Goal: Task Accomplishment & Management: Manage account settings

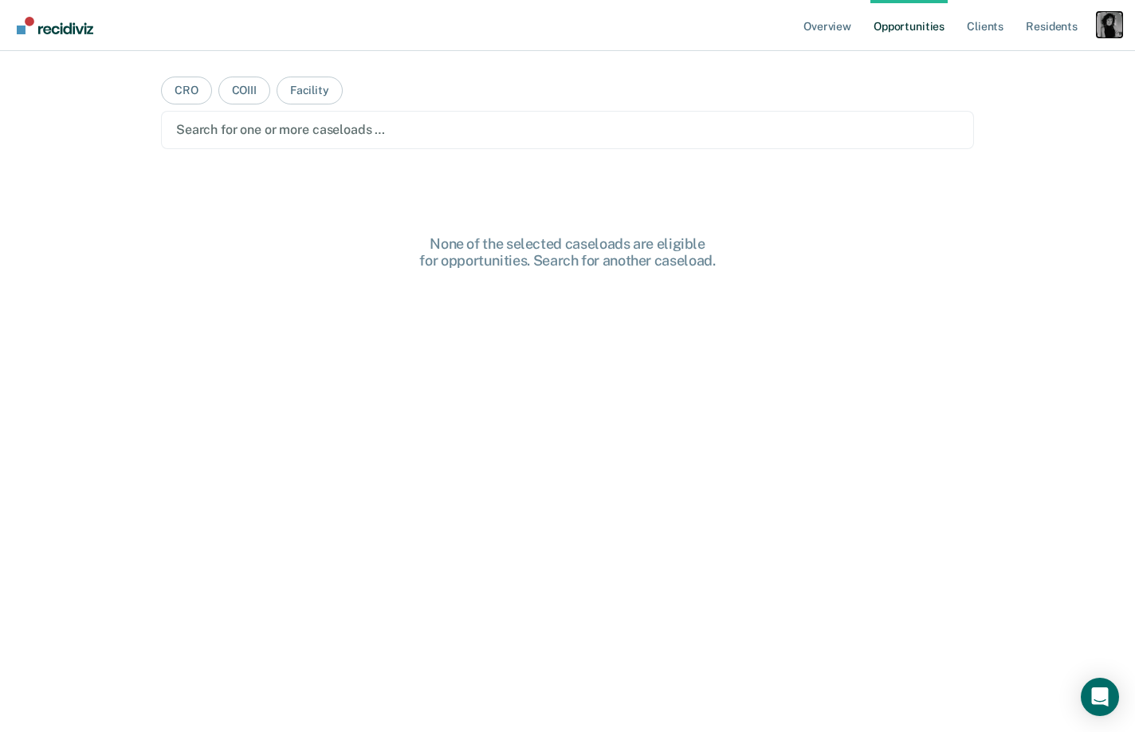
click at [1110, 20] on div "Profile dropdown button" at bounding box center [1110, 25] width 26 height 26
click at [1009, 69] on link "Profile" at bounding box center [1045, 65] width 128 height 14
click at [1097, 24] on div "Profile dropdown button" at bounding box center [1110, 25] width 26 height 26
click at [1027, 56] on div "Profile How it works Log Out" at bounding box center [1045, 84] width 154 height 78
click at [1024, 65] on link "Profile" at bounding box center [1045, 65] width 128 height 14
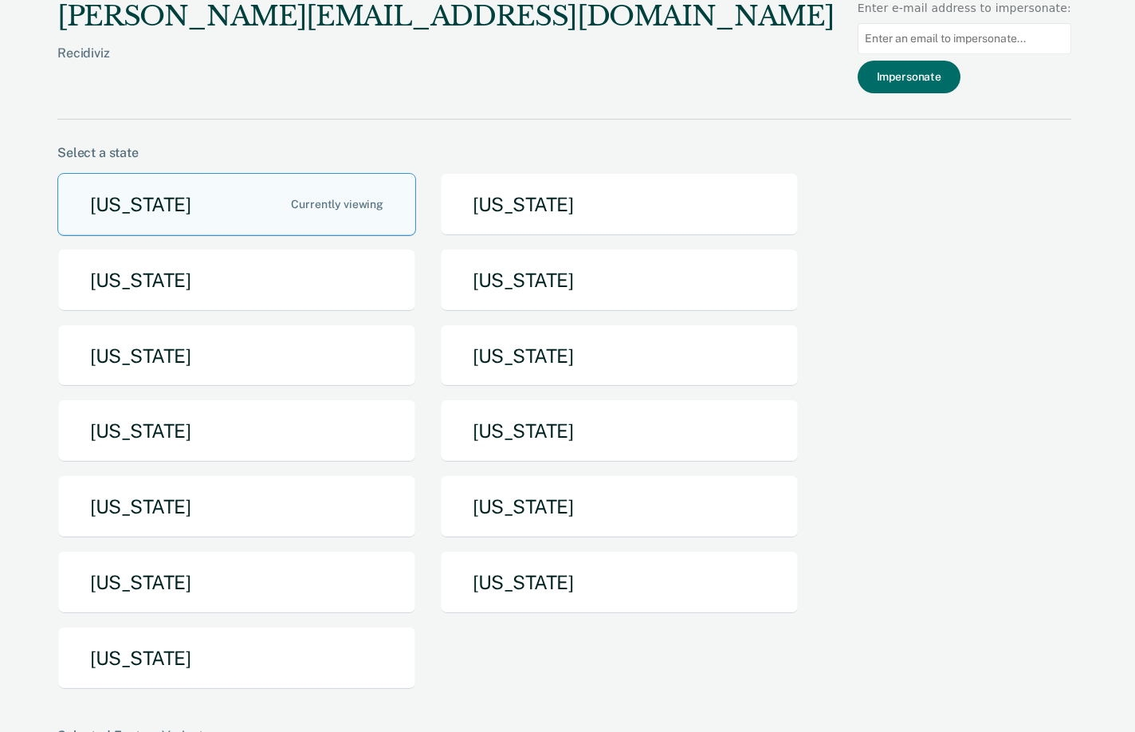
click at [939, 41] on input at bounding box center [965, 38] width 214 height 31
paste input "codurbin@idoc.idaho.gov"
type input "codurbin@idoc.idaho.gov"
click at [946, 75] on button "Impersonate" at bounding box center [909, 77] width 103 height 33
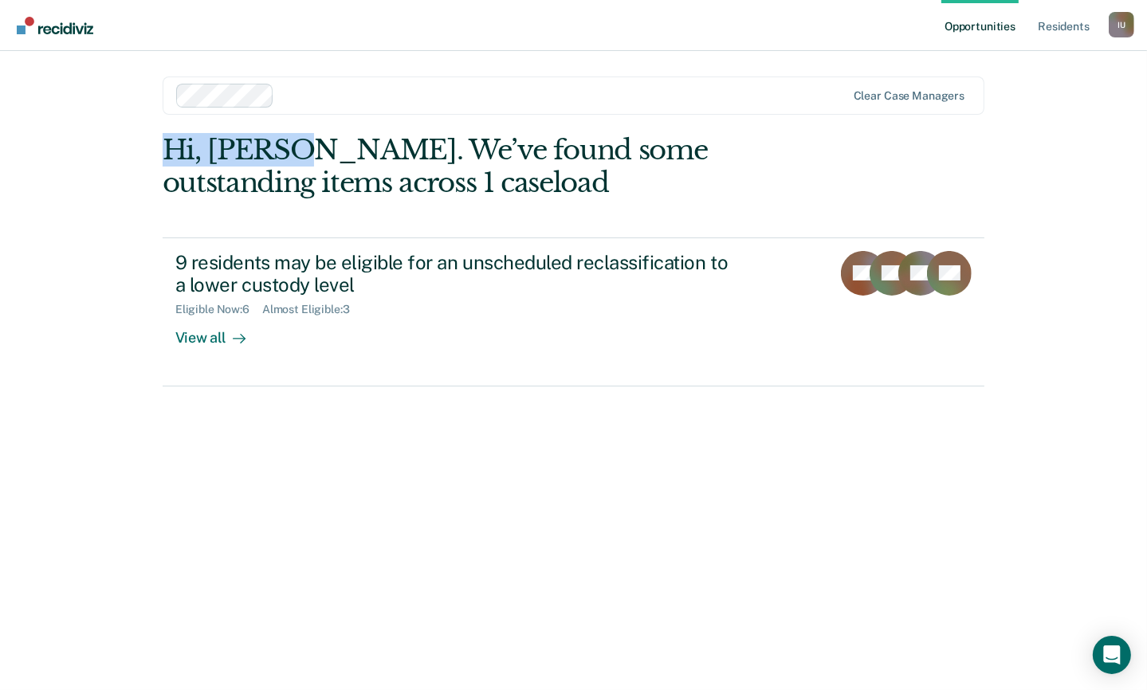
drag, startPoint x: 163, startPoint y: 156, endPoint x: 276, endPoint y: 143, distance: 113.9
click at [276, 143] on div "Hi, Cole. We’ve found some outstanding items across 1 caseload" at bounding box center [492, 166] width 658 height 65
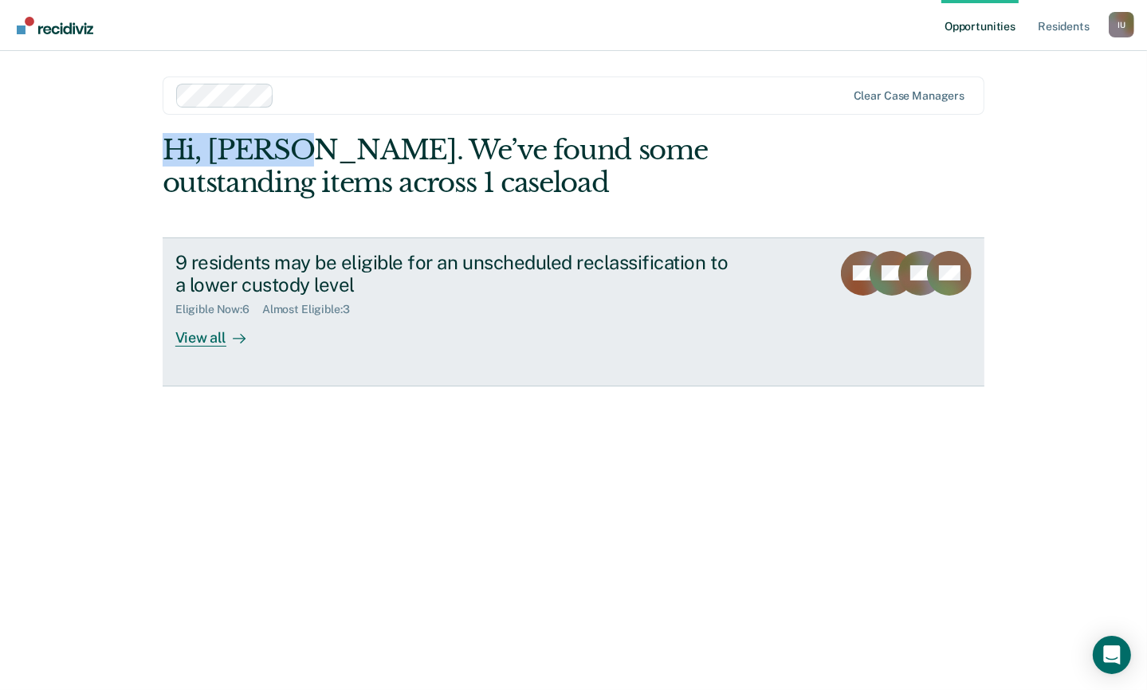
click at [247, 258] on div "9 residents may be eligible for an unscheduled reclassification to a lower cust…" at bounding box center [455, 274] width 560 height 46
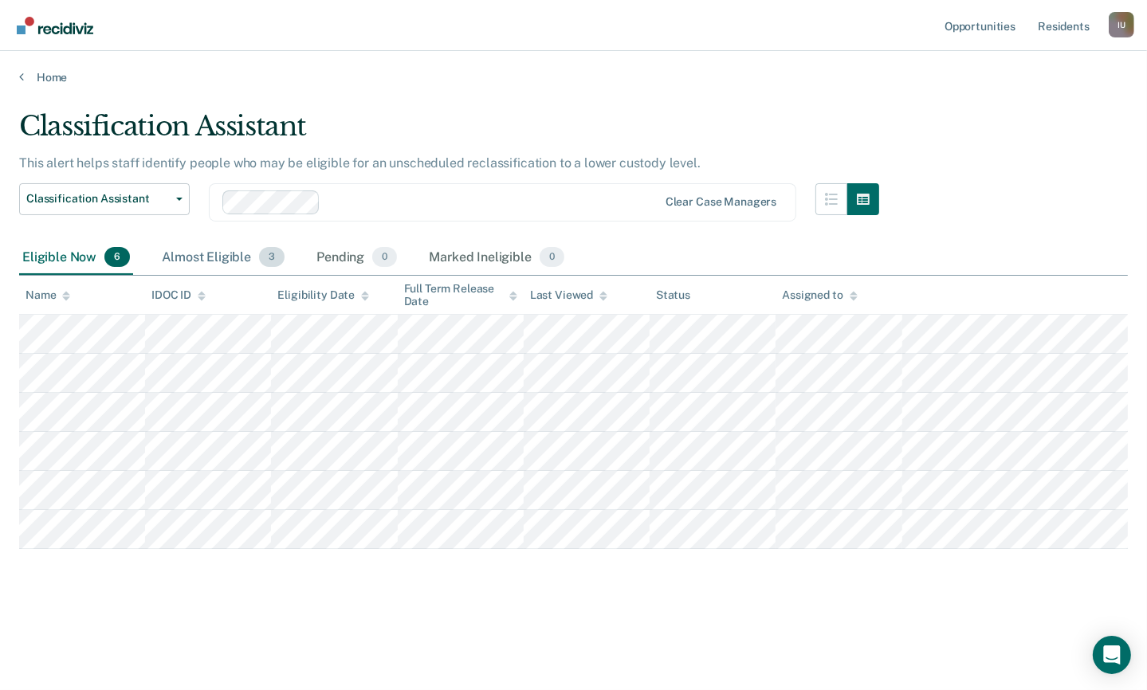
click at [206, 257] on div "Almost Eligible 3" at bounding box center [223, 258] width 129 height 35
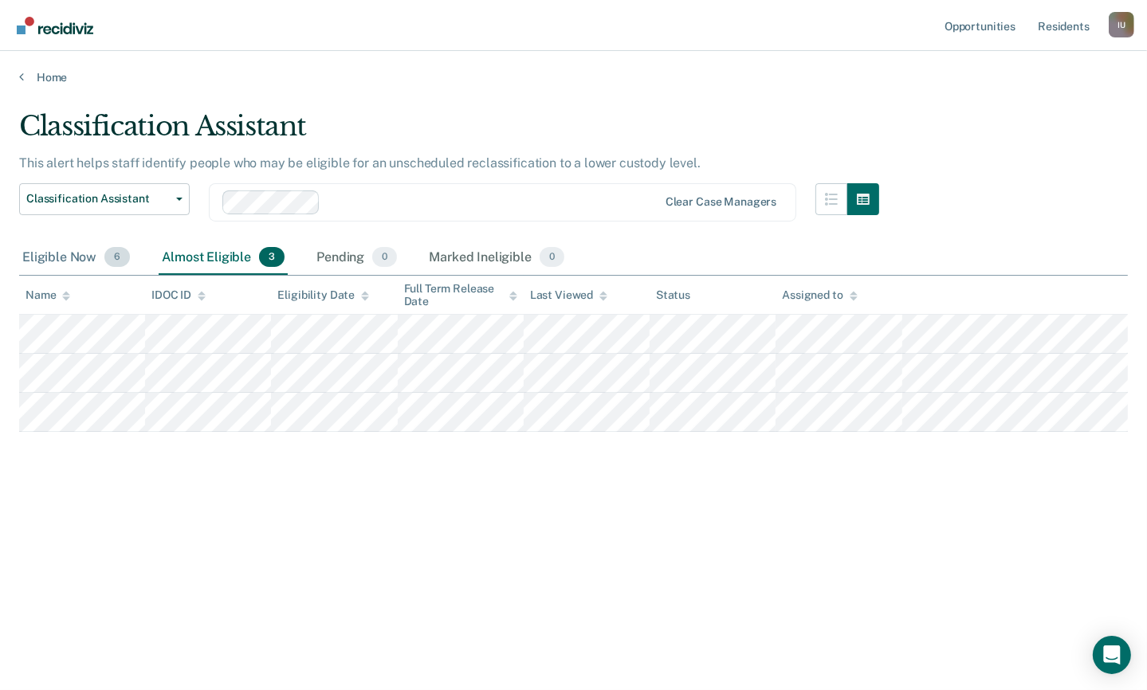
click at [50, 266] on div "Eligible Now 6" at bounding box center [76, 258] width 114 height 35
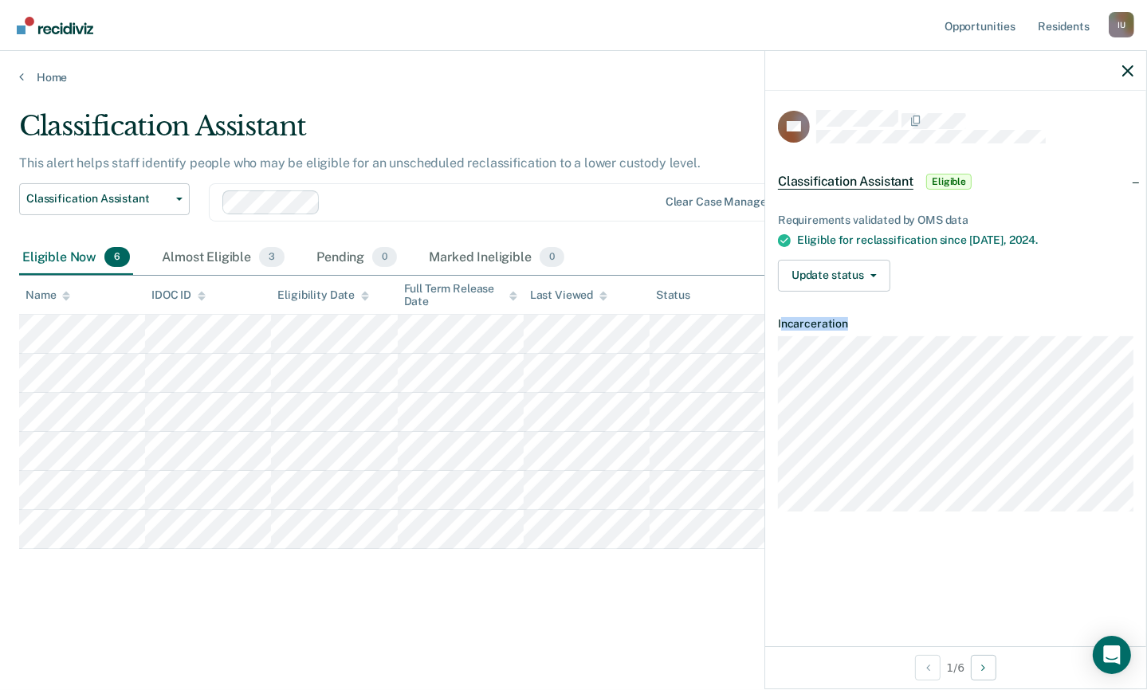
drag, startPoint x: 781, startPoint y: 326, endPoint x: 889, endPoint y: 512, distance: 214.6
click at [889, 512] on div "CR Classification Assistant Eligible Requirements validated by OMS data Eligibl…" at bounding box center [955, 369] width 381 height 556
click at [889, 511] on div "CR Classification Assistant Eligible Requirements validated by OMS data Eligibl…" at bounding box center [955, 369] width 381 height 556
click at [882, 276] on button "Update status" at bounding box center [834, 276] width 112 height 32
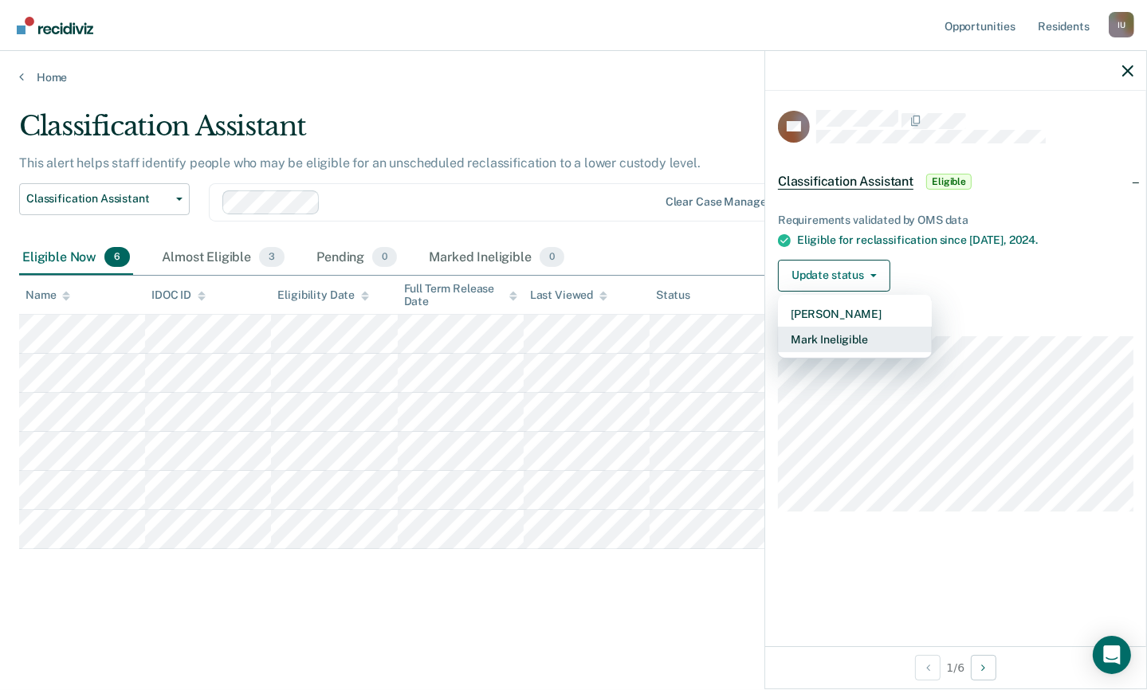
click at [870, 332] on button "Mark Ineligible" at bounding box center [855, 340] width 154 height 26
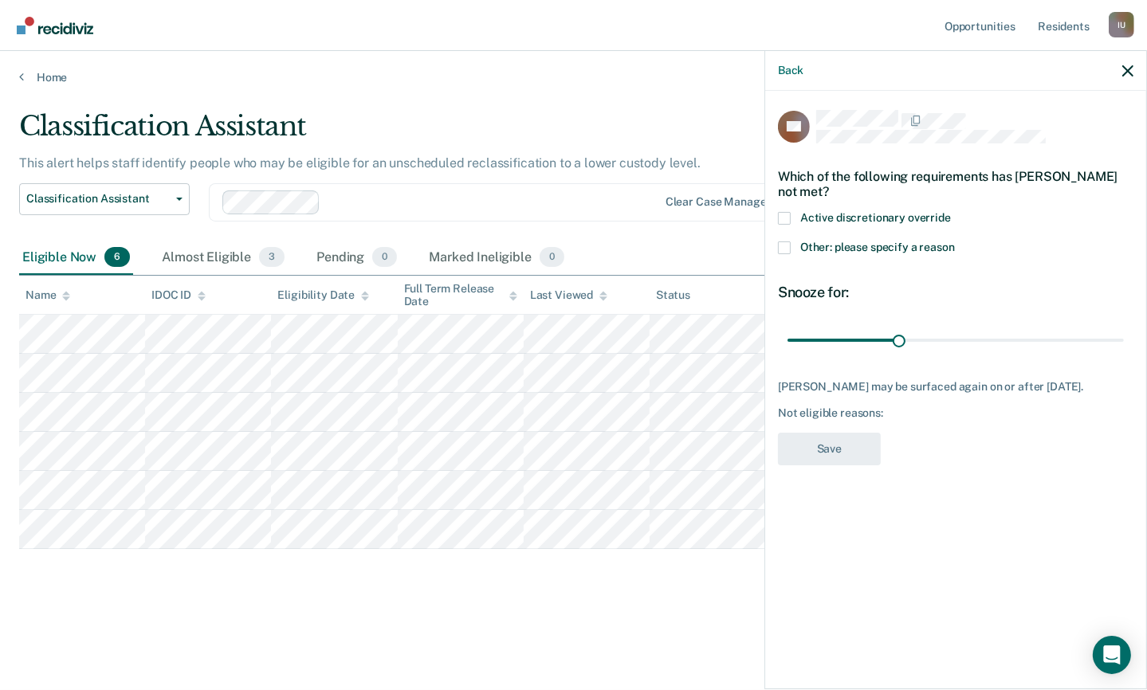
click at [788, 220] on span at bounding box center [784, 218] width 13 height 13
click at [951, 212] on input "Active discretionary override" at bounding box center [951, 212] width 0 height 0
click at [788, 220] on span at bounding box center [784, 218] width 13 height 13
click at [951, 212] on input "Active discretionary override" at bounding box center [951, 212] width 0 height 0
click at [784, 252] on span at bounding box center [784, 248] width 13 height 13
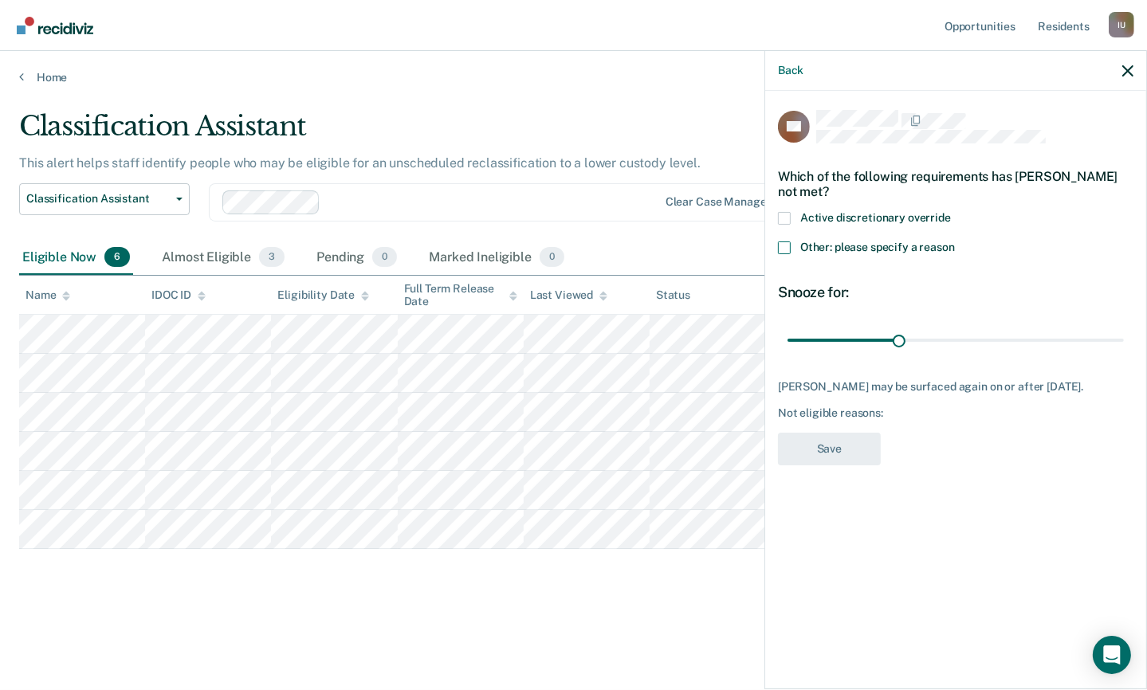
click at [955, 242] on input "Other: please specify a reason" at bounding box center [955, 242] width 0 height 0
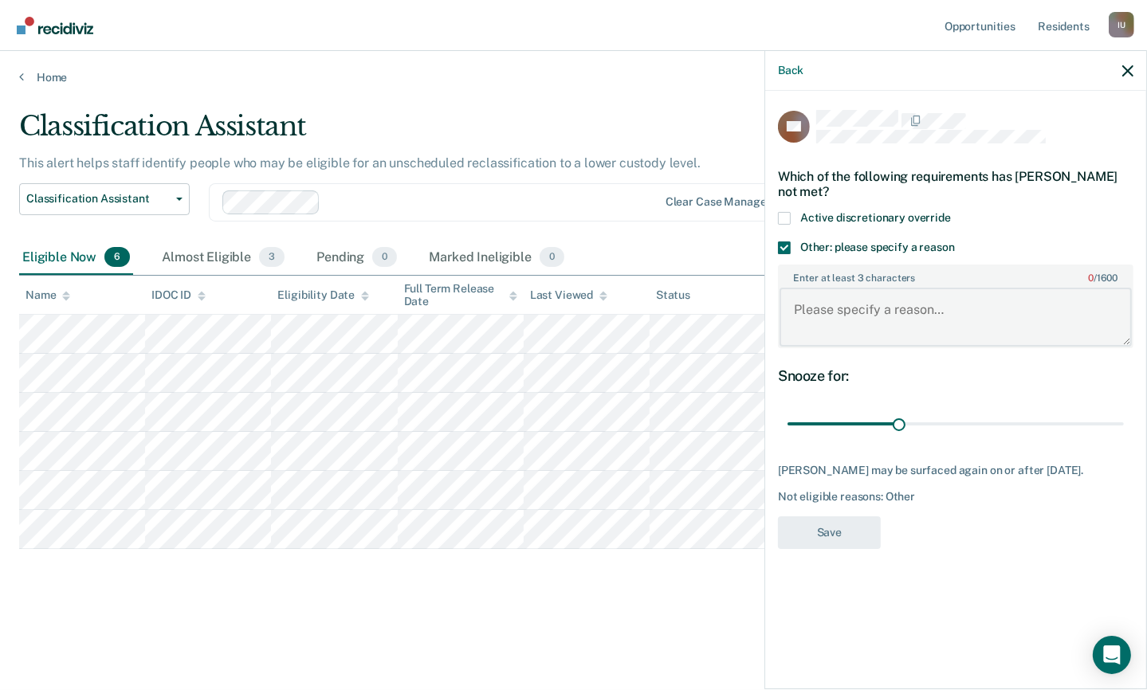
click at [811, 304] on textarea "Enter at least 3 characters 0 / 1600" at bounding box center [956, 317] width 352 height 59
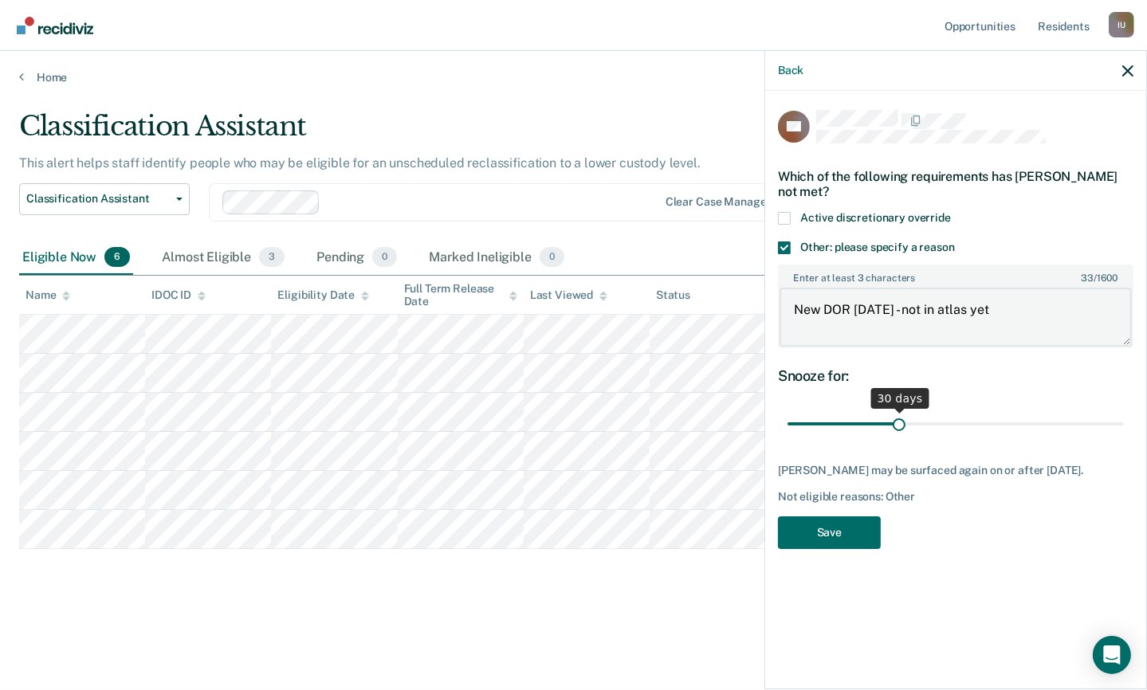
type textarea "New DOR today - not in atlas yet"
drag, startPoint x: 899, startPoint y: 419, endPoint x: 1125, endPoint y: 414, distance: 225.6
type input "90"
click at [1124, 414] on input "range" at bounding box center [956, 424] width 336 height 28
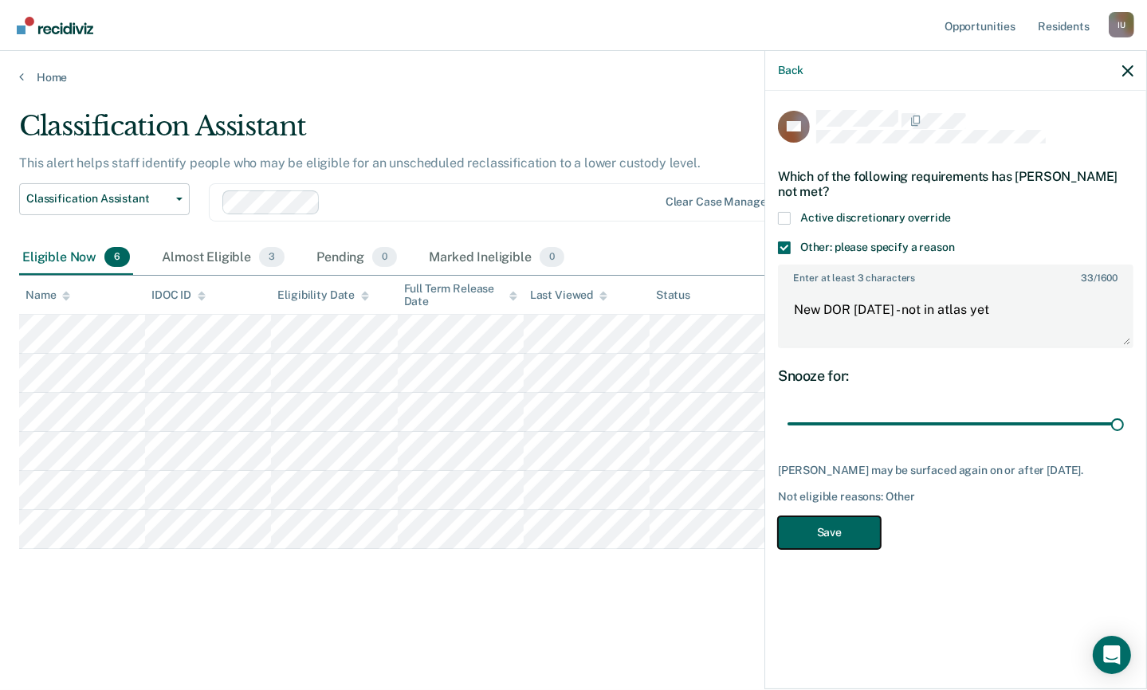
click at [851, 538] on button "Save" at bounding box center [829, 533] width 103 height 33
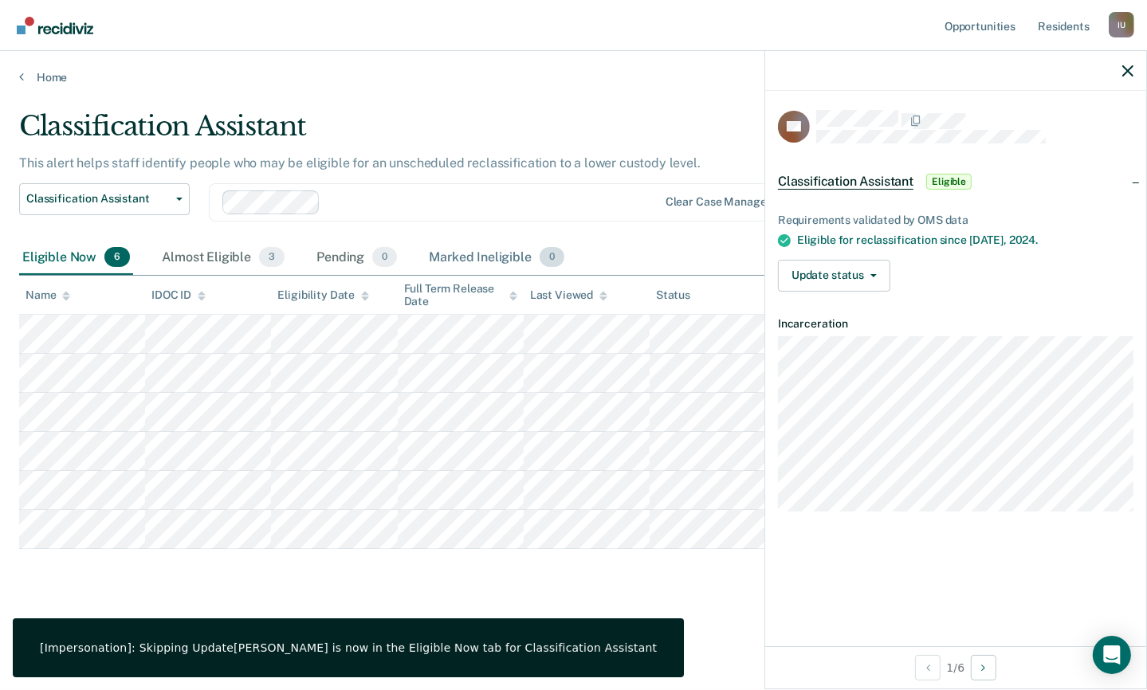
click at [474, 253] on div "Marked Ineligible 0" at bounding box center [497, 258] width 142 height 35
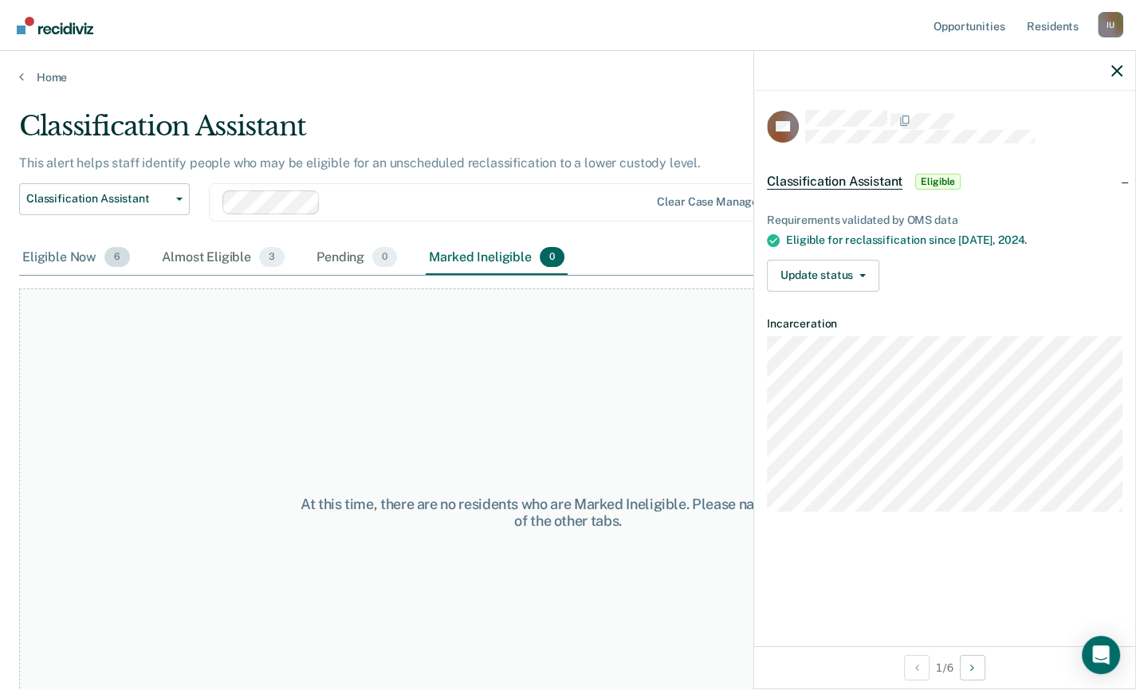
click at [73, 253] on div "Eligible Now 6" at bounding box center [76, 258] width 114 height 35
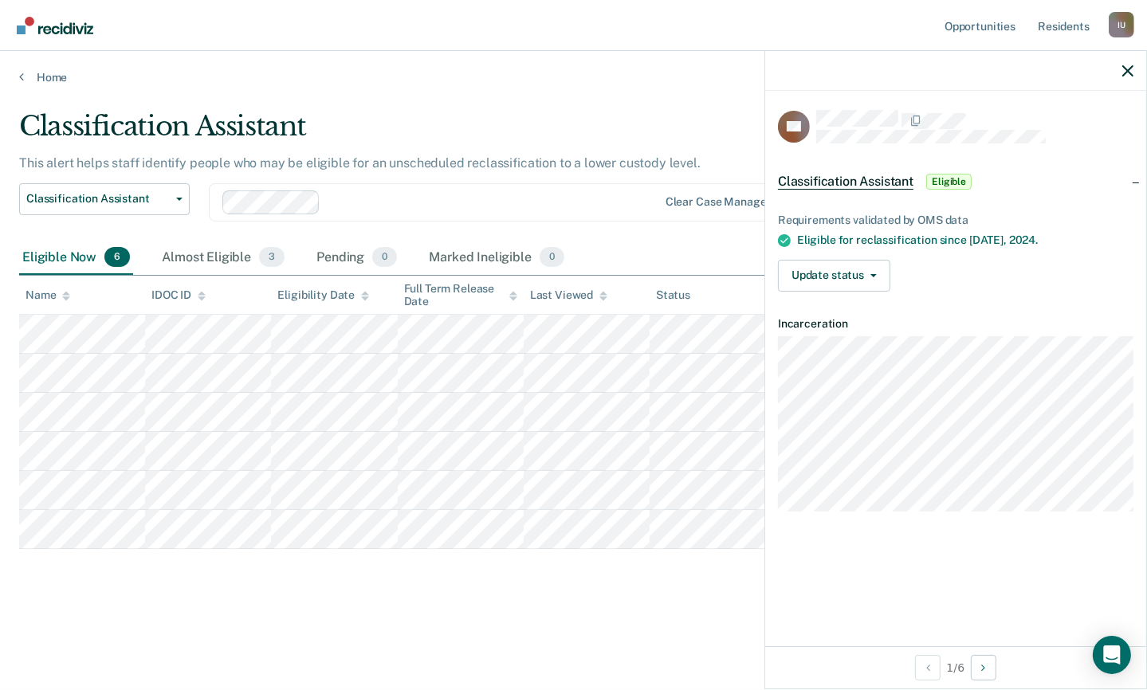
click at [448, 220] on div "Classification Assistant Classification Assistant Clear case managers" at bounding box center [449, 211] width 860 height 57
click at [874, 266] on button "Update status" at bounding box center [834, 276] width 112 height 32
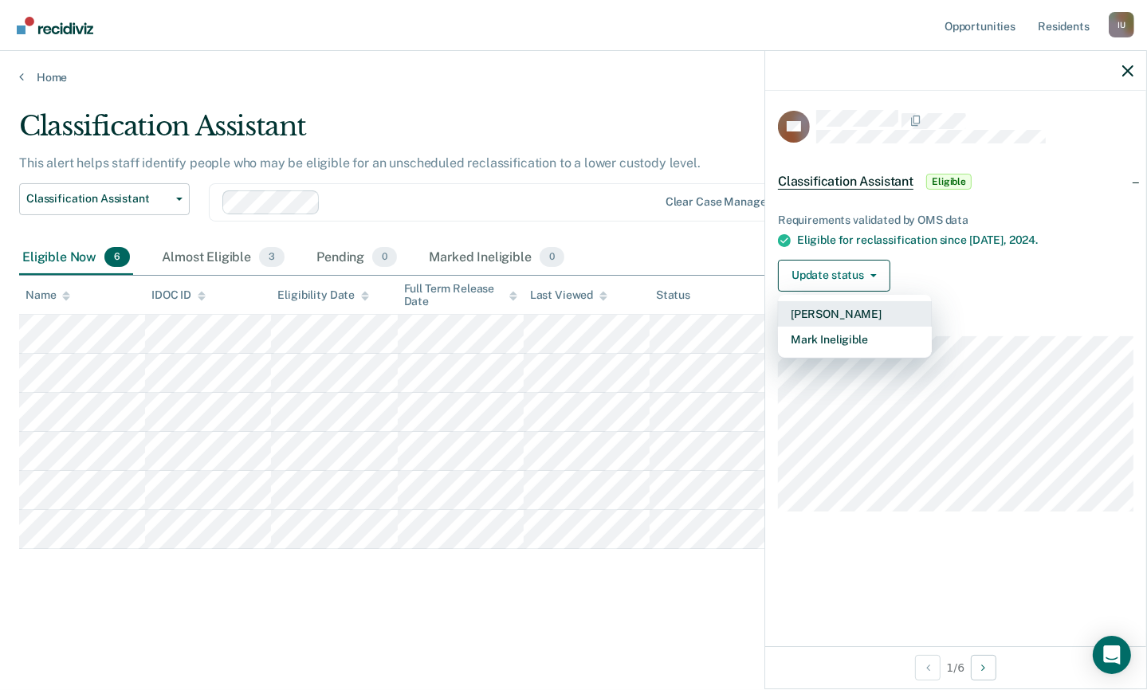
click at [858, 316] on button "Mark Pending" at bounding box center [855, 314] width 154 height 26
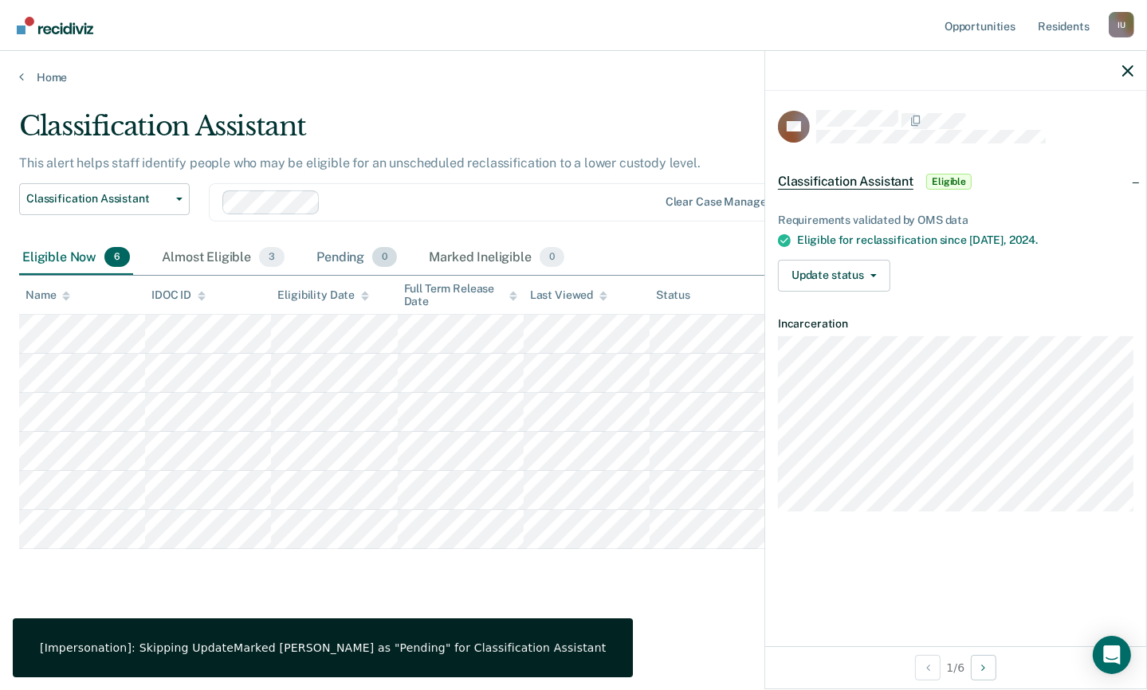
click at [368, 268] on div "Pending 0" at bounding box center [356, 258] width 87 height 35
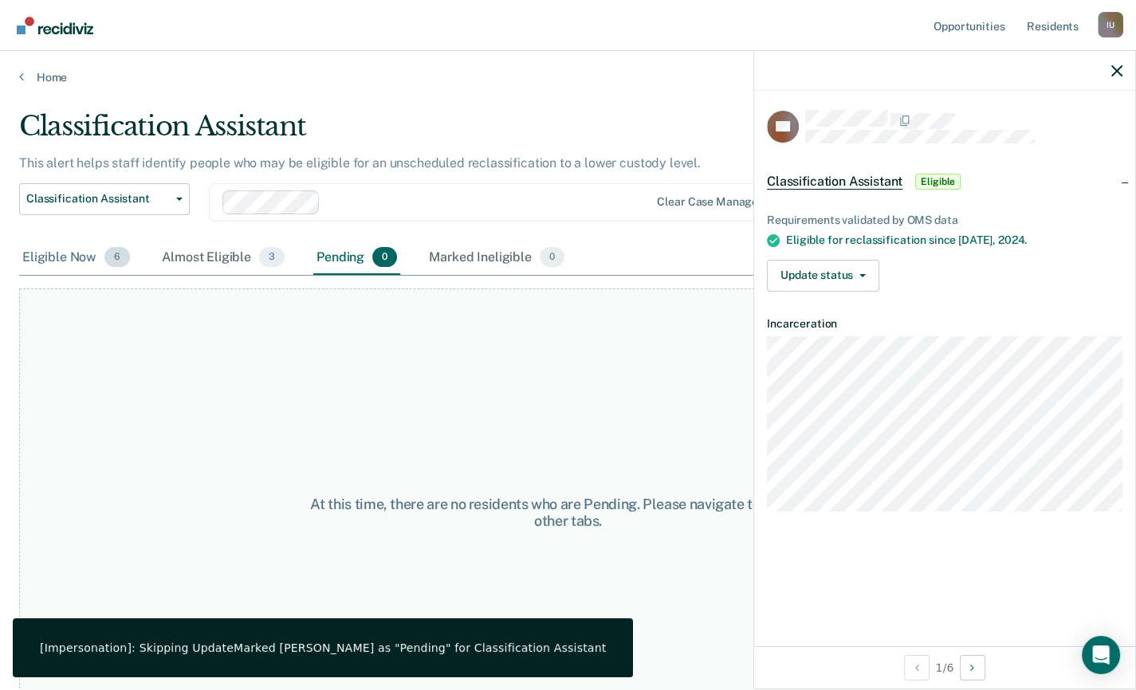
click at [61, 261] on div "Eligible Now 6" at bounding box center [76, 258] width 114 height 35
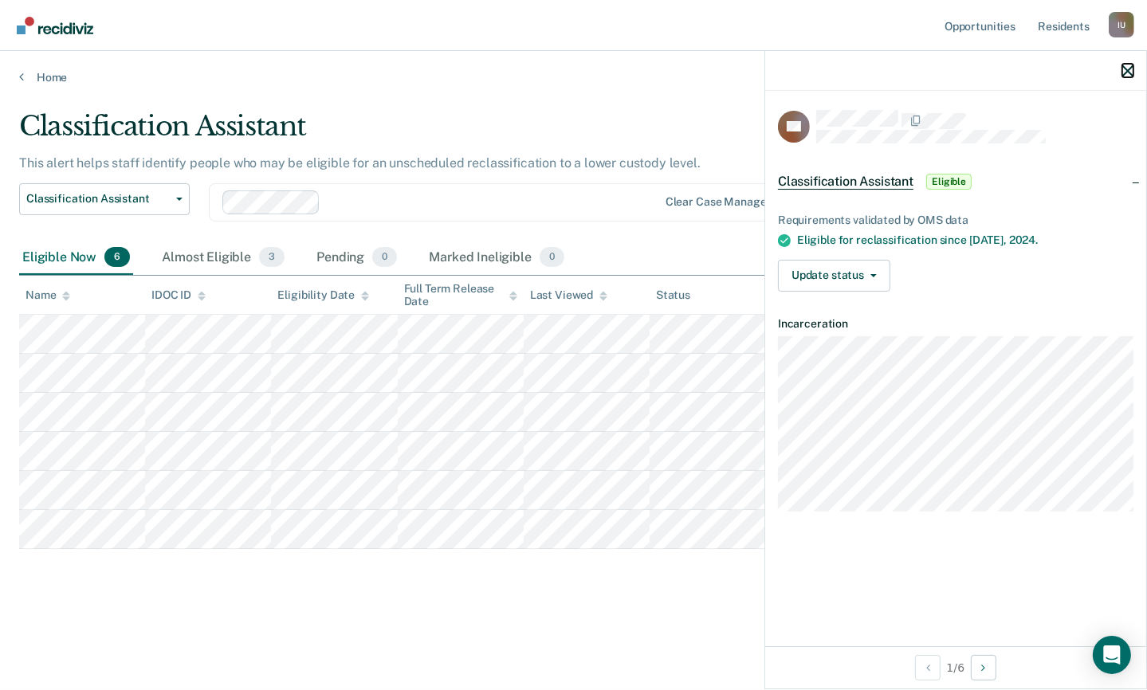
click at [1129, 73] on icon "button" at bounding box center [1127, 70] width 11 height 11
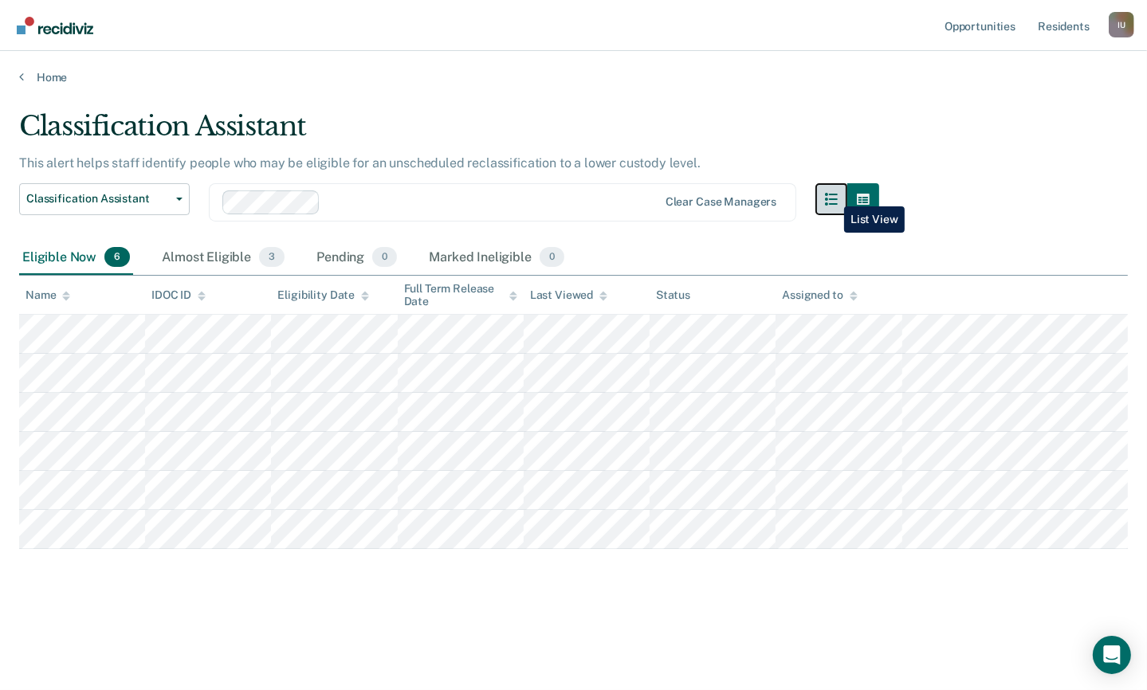
click at [832, 194] on icon "button" at bounding box center [831, 199] width 13 height 13
click at [931, 117] on div "Classification Assistant This alert helps staff identify people who may be elig…" at bounding box center [573, 340] width 1109 height 461
click at [1064, 29] on link "Resident s" at bounding box center [1064, 25] width 58 height 51
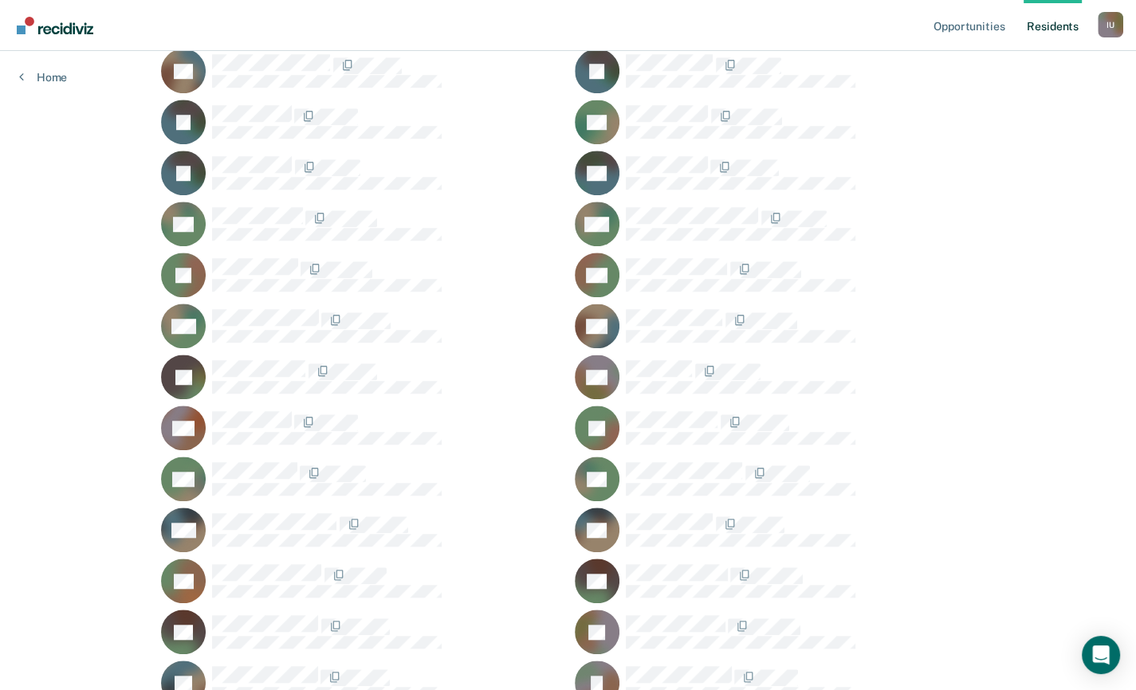
scroll to position [1208, 0]
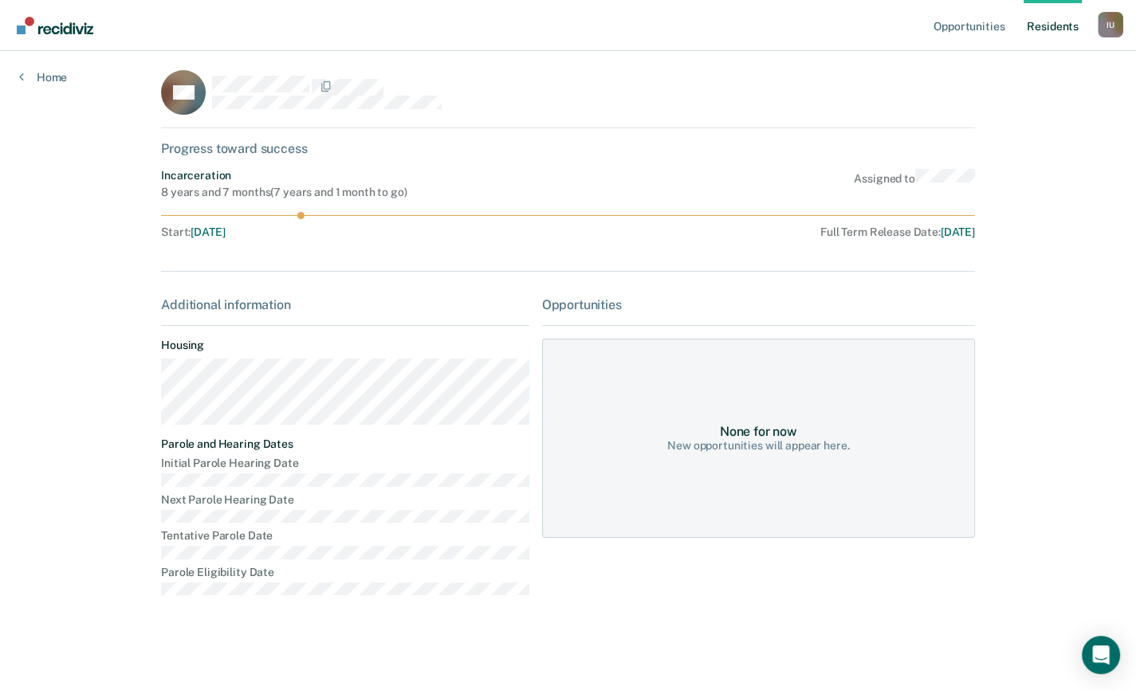
scroll to position [3, 0]
click at [46, 79] on link "Home" at bounding box center [43, 77] width 48 height 14
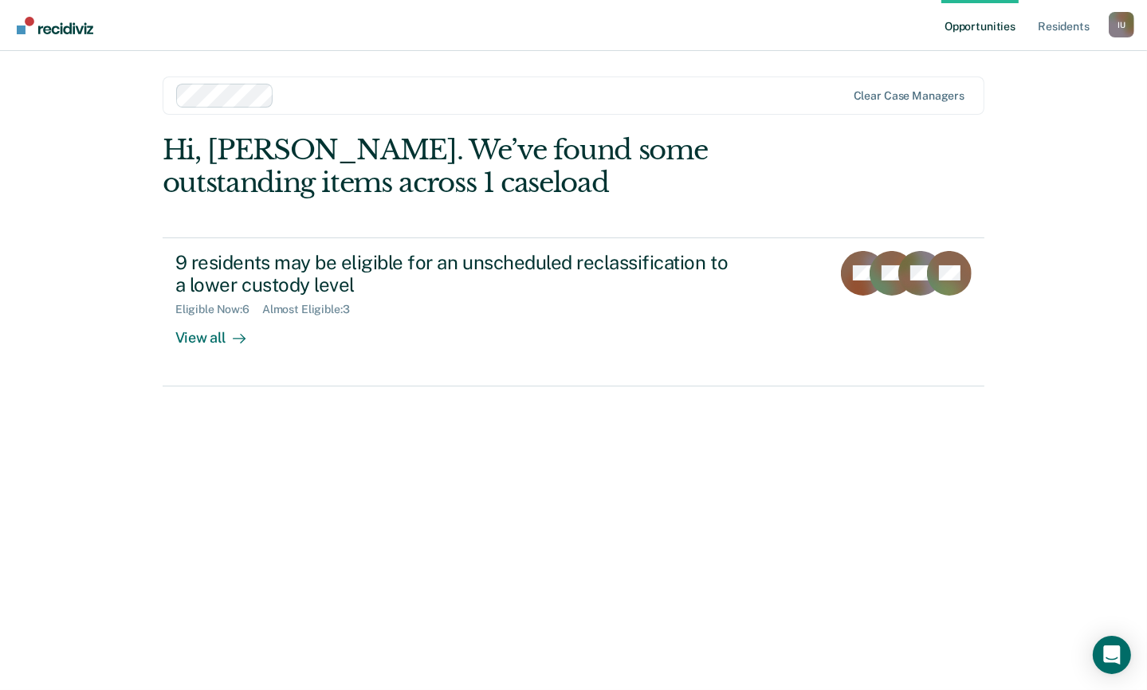
click at [46, 79] on div "Opportunities Resident s Impersonated User I U Profile How it works Log Out Cle…" at bounding box center [573, 345] width 1147 height 690
click at [1108, 652] on icon "Open Intercom Messenger" at bounding box center [1111, 655] width 18 height 21
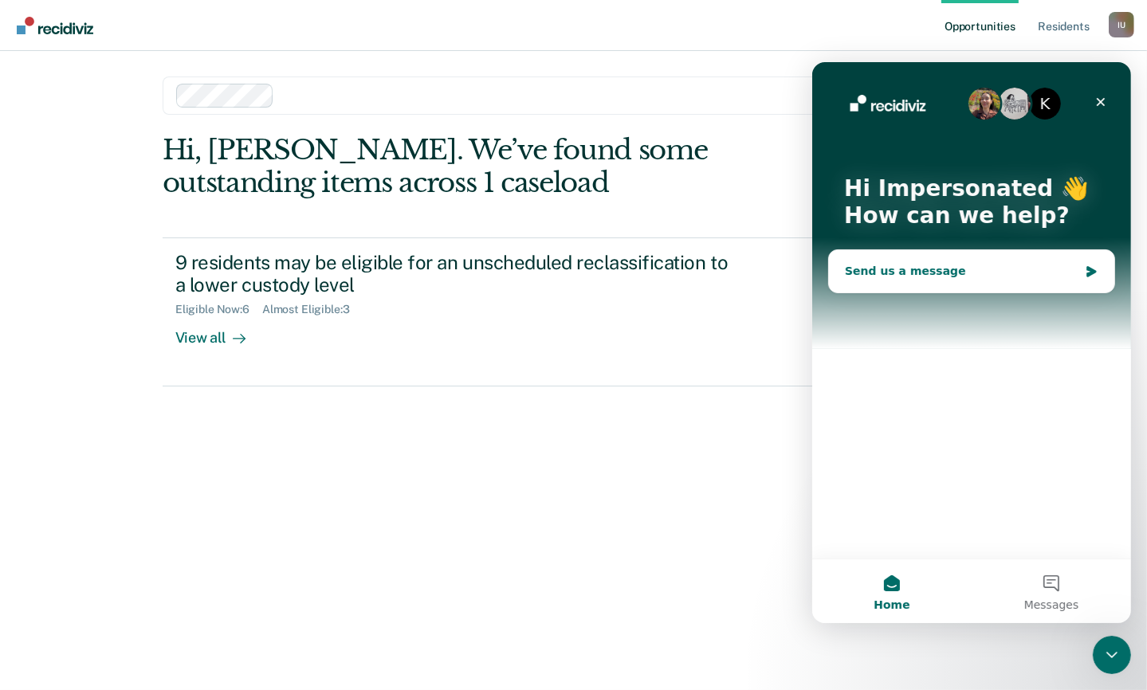
click at [986, 261] on div "Send us a message" at bounding box center [970, 270] width 285 height 42
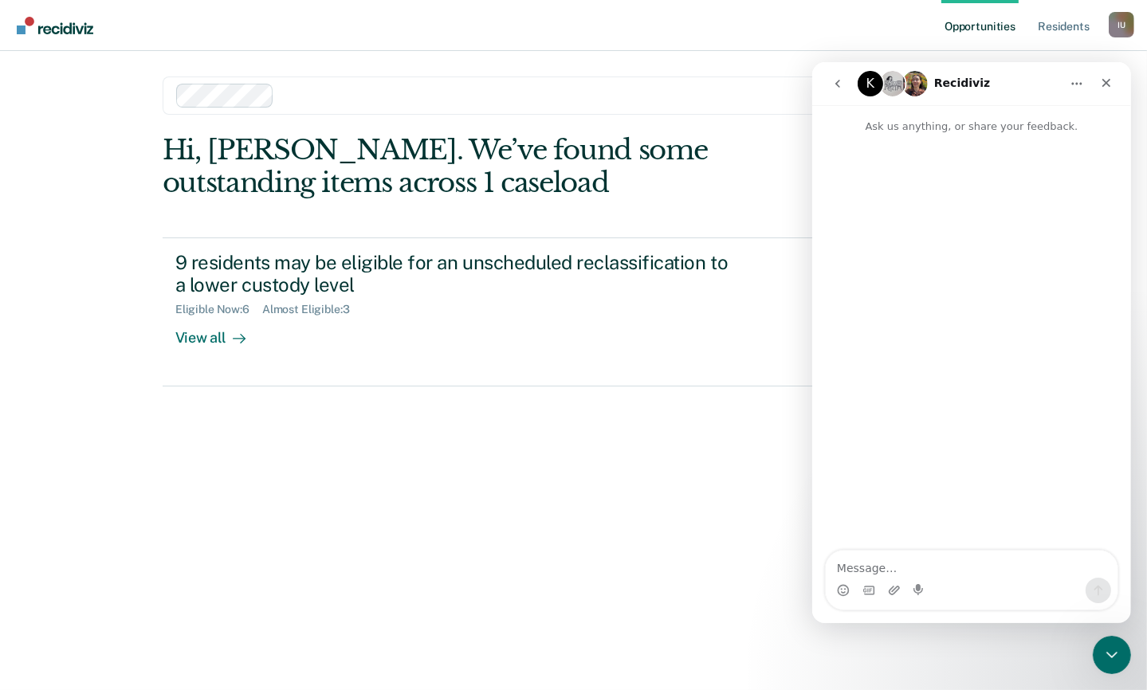
click at [837, 84] on icon "go back" at bounding box center [837, 83] width 5 height 8
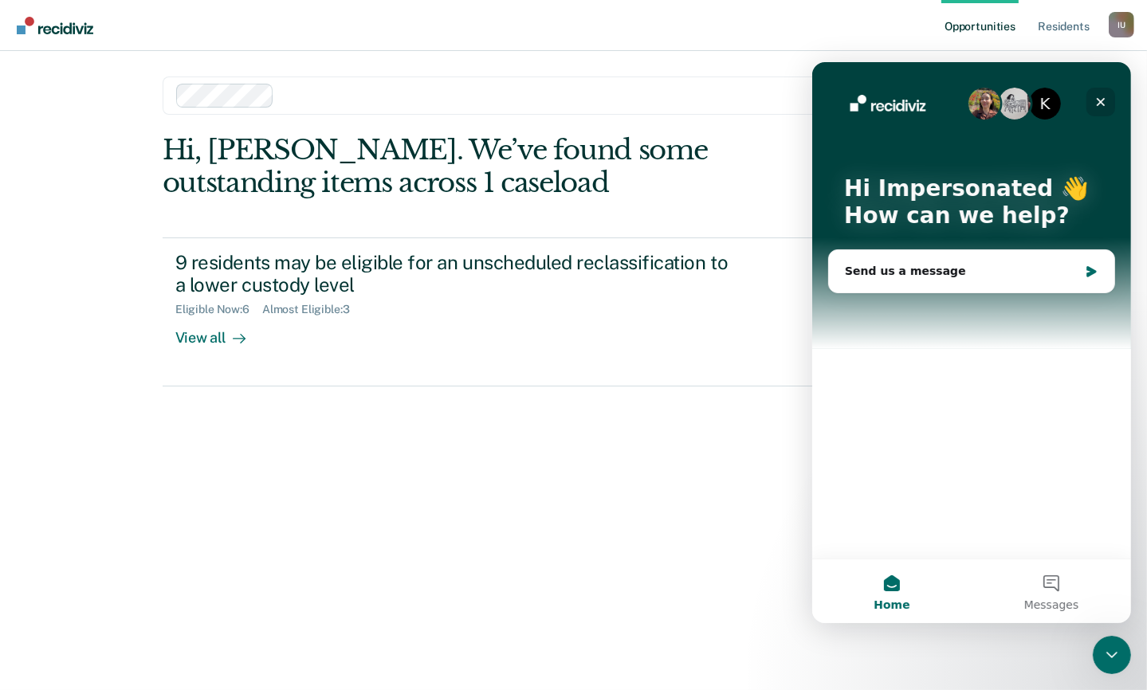
click at [1095, 100] on icon "Close" at bounding box center [1100, 101] width 13 height 13
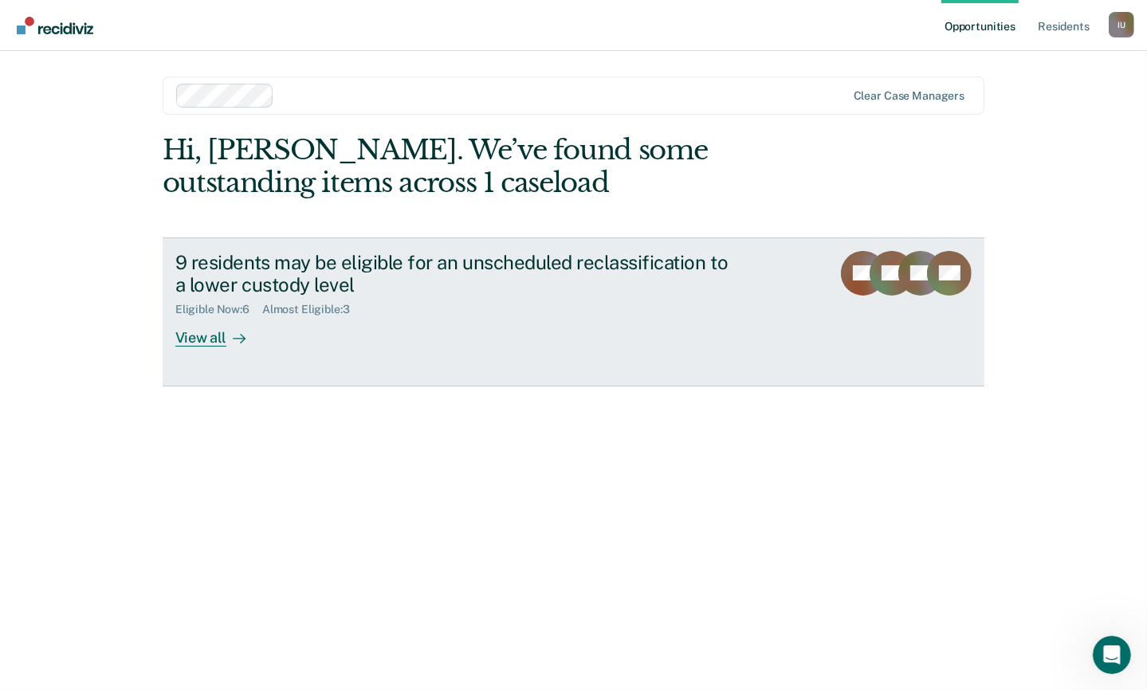
click at [422, 258] on div "9 residents may be eligible for an unscheduled reclassification to a lower cust…" at bounding box center [455, 274] width 560 height 46
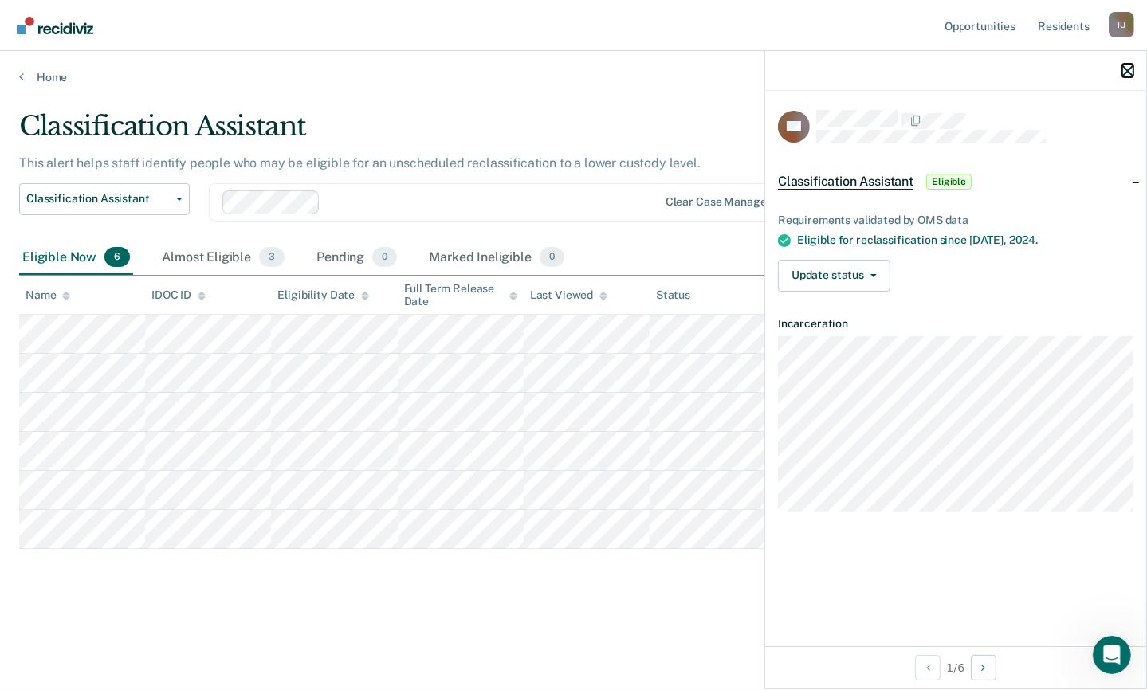
click at [1129, 73] on icon "button" at bounding box center [1127, 70] width 11 height 11
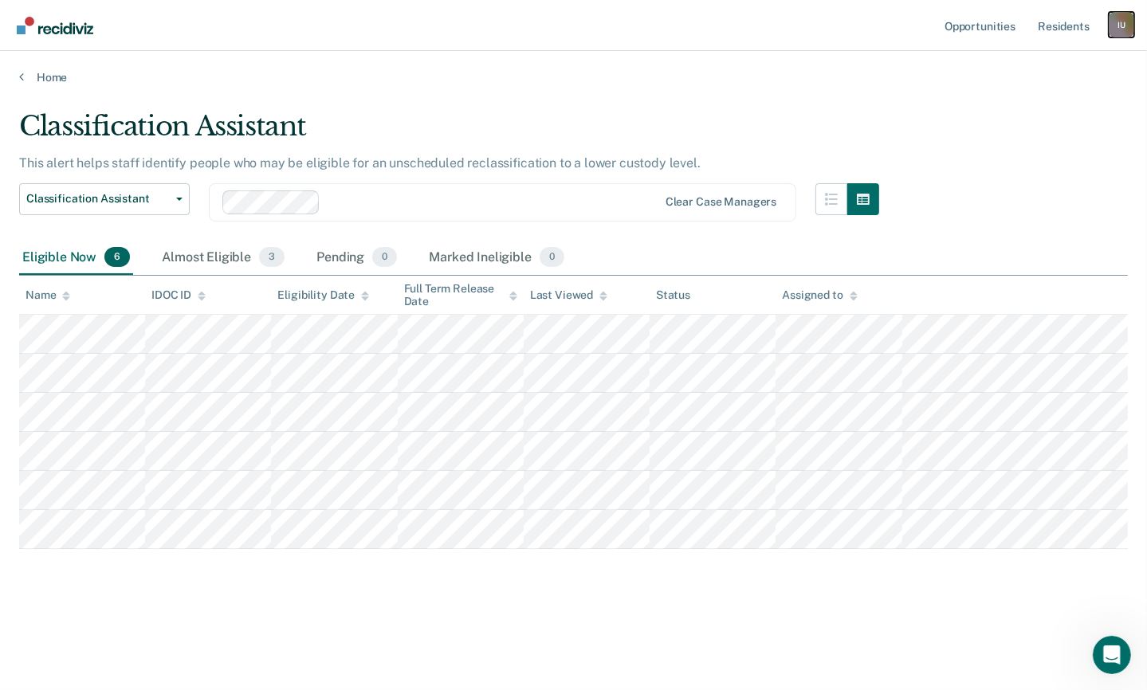
click at [1116, 29] on div "I U" at bounding box center [1122, 25] width 26 height 26
click at [1130, 26] on div "I U" at bounding box center [1122, 25] width 26 height 26
click at [1041, 84] on link "How it works" at bounding box center [1057, 85] width 128 height 14
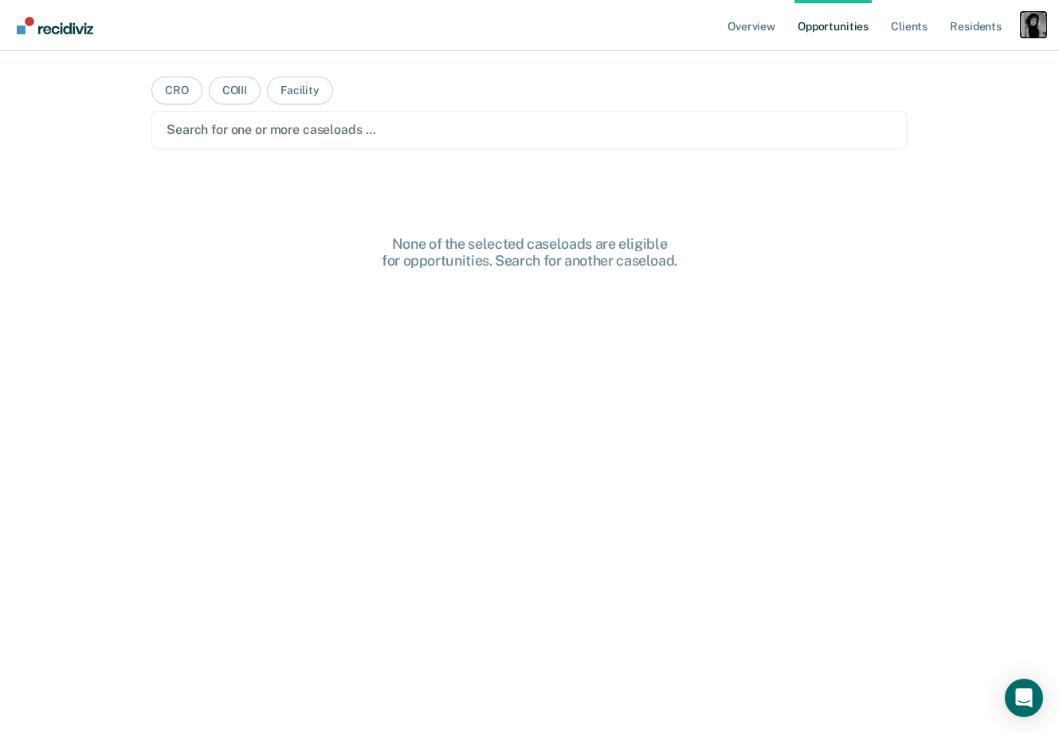
click at [769, 22] on div "Profile dropdown button" at bounding box center [1034, 25] width 26 height 26
click at [769, 60] on link "Profile" at bounding box center [969, 65] width 128 height 14
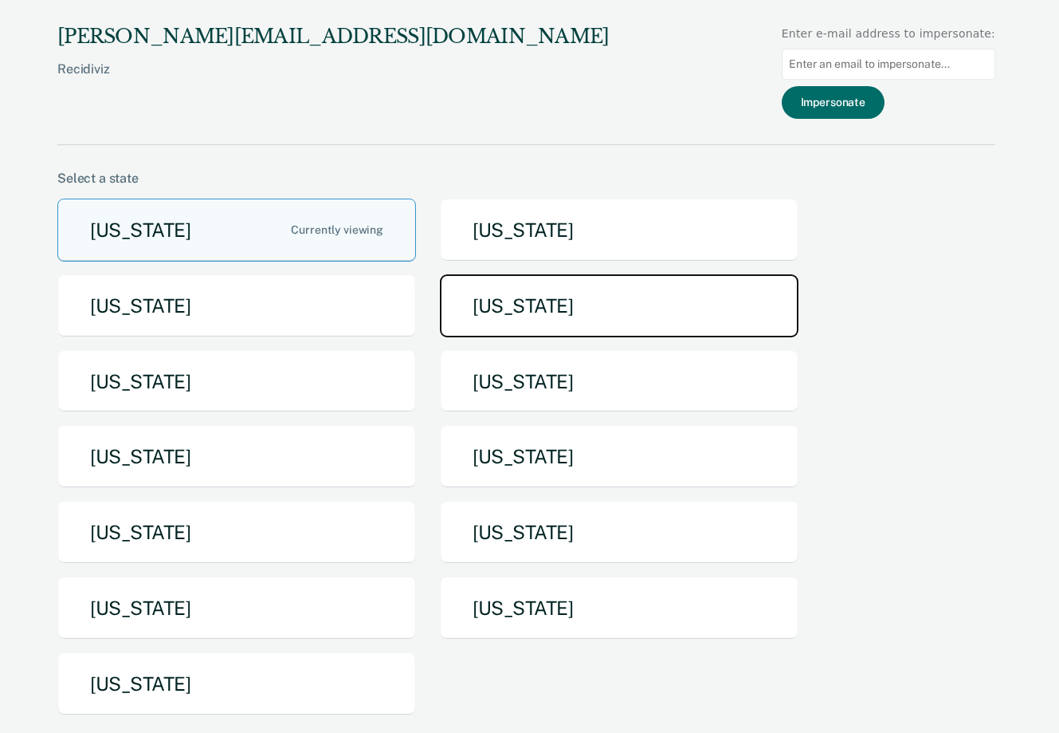
click at [586, 301] on button "[US_STATE]" at bounding box center [619, 305] width 359 height 63
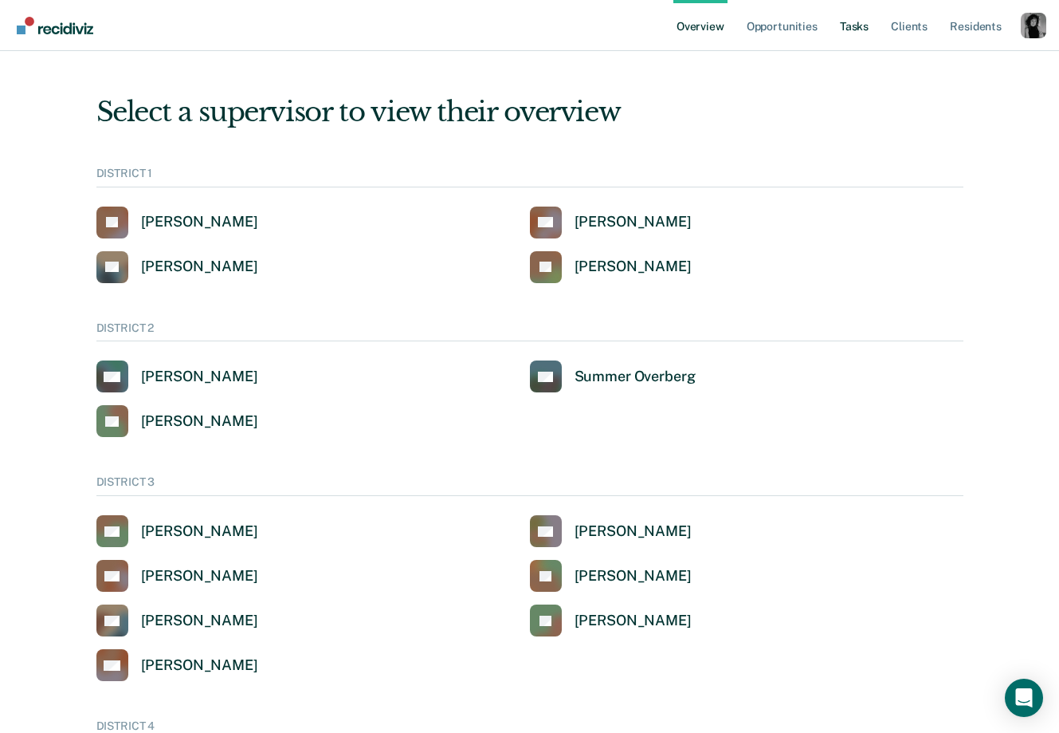
click at [769, 29] on link "Tasks" at bounding box center [854, 25] width 35 height 51
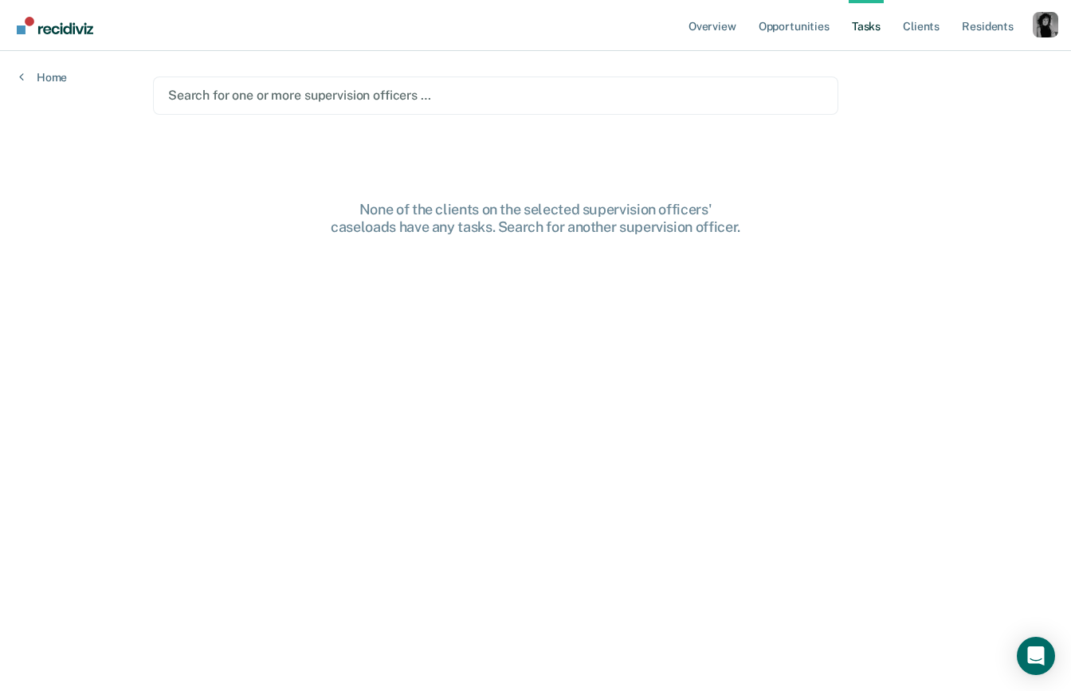
click at [507, 100] on div at bounding box center [495, 95] width 655 height 18
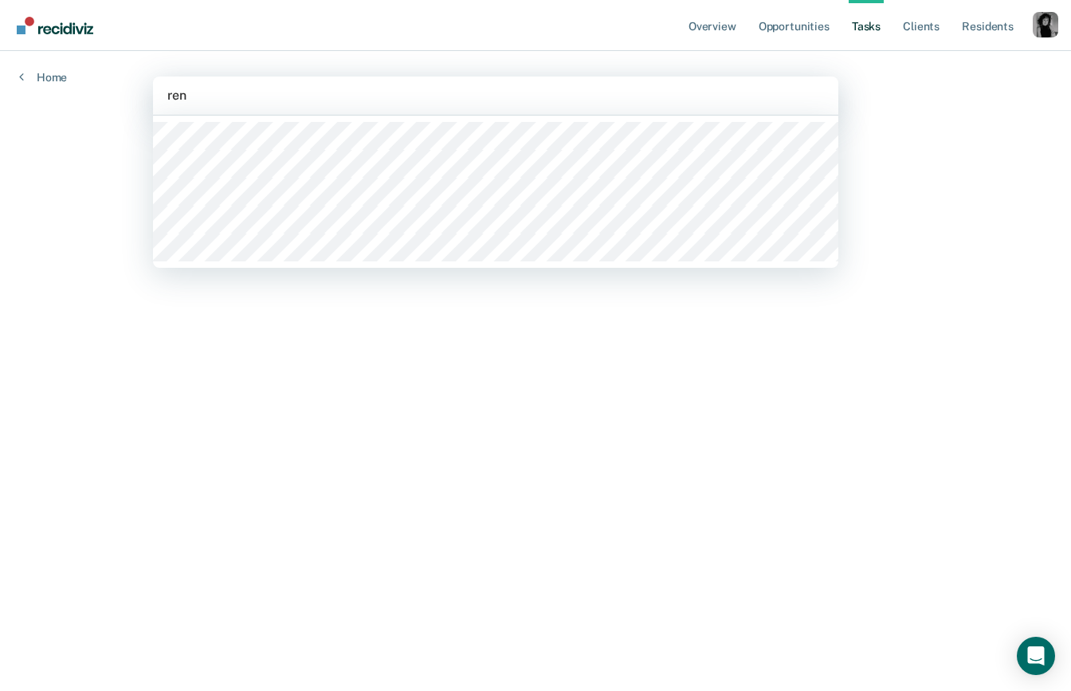
type input "[PERSON_NAME]"
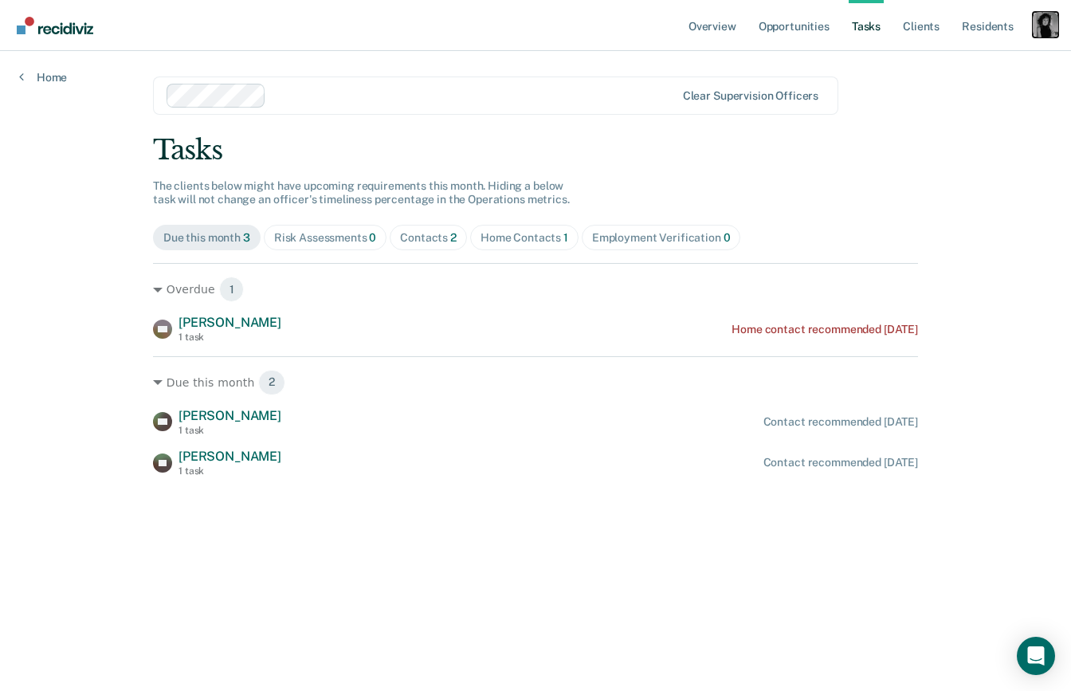
click at [769, 27] on div "Profile dropdown button" at bounding box center [1046, 25] width 26 height 26
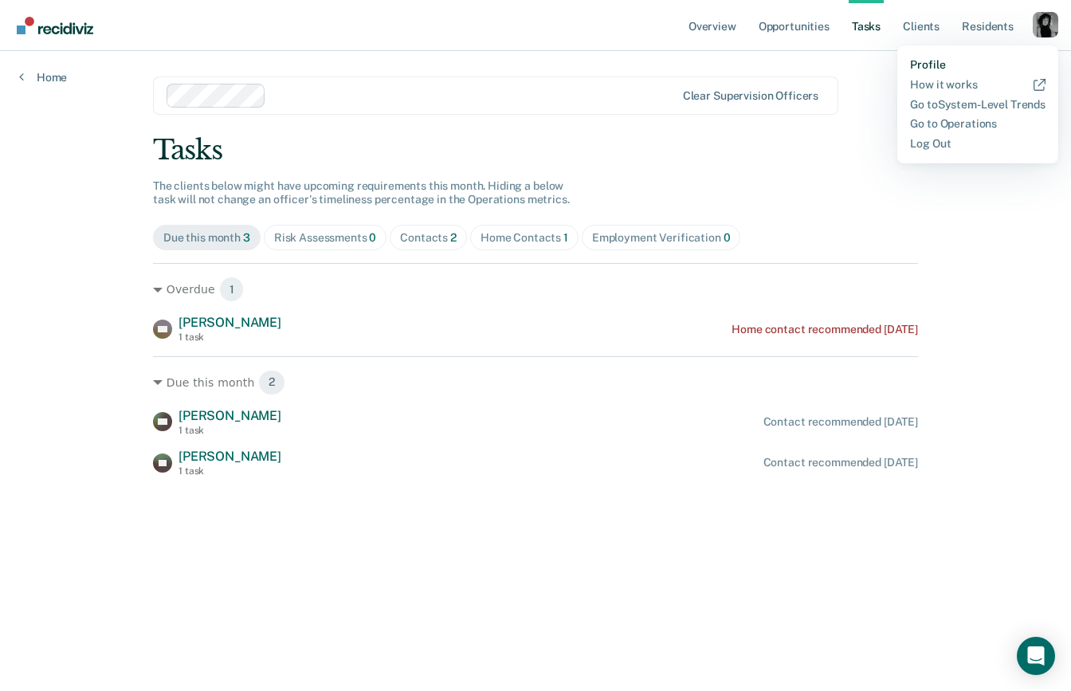
click at [769, 66] on link "Profile" at bounding box center [978, 65] width 136 height 14
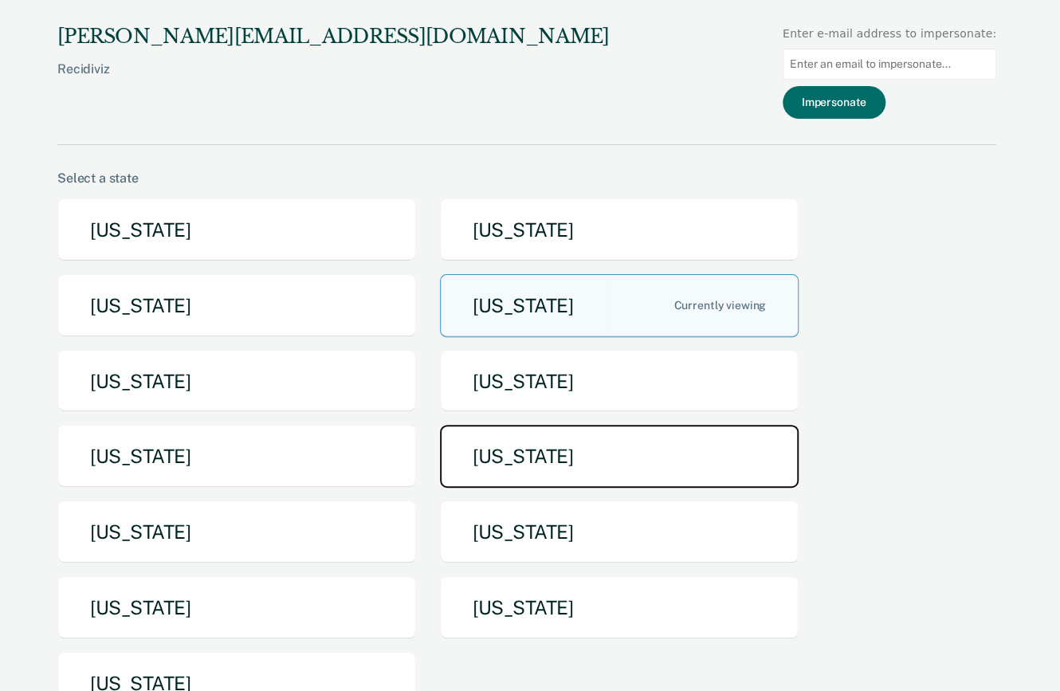
click at [568, 466] on button "[US_STATE]" at bounding box center [619, 456] width 359 height 63
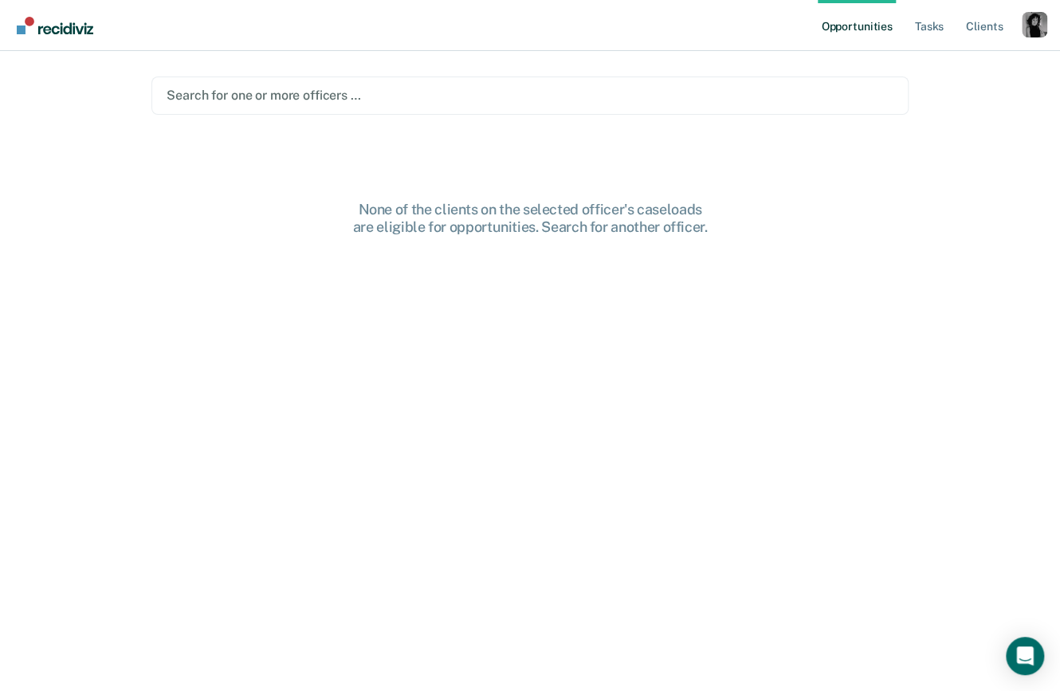
click at [637, 112] on div "Search for one or more officers …" at bounding box center [529, 96] width 757 height 38
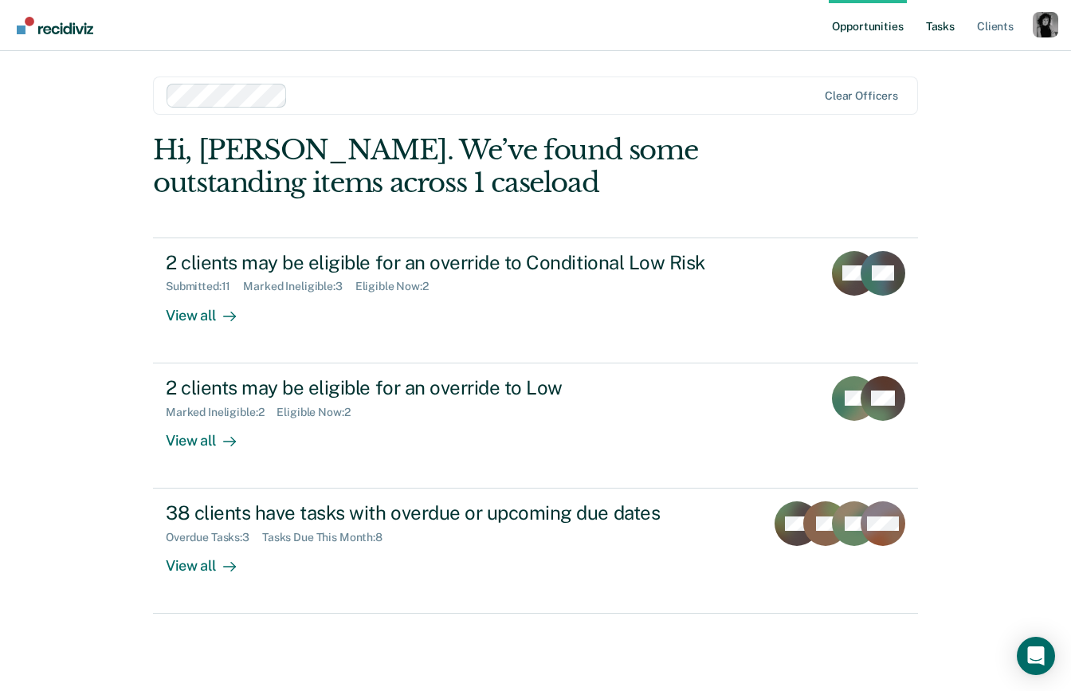
click at [769, 24] on link "Tasks" at bounding box center [940, 25] width 35 height 51
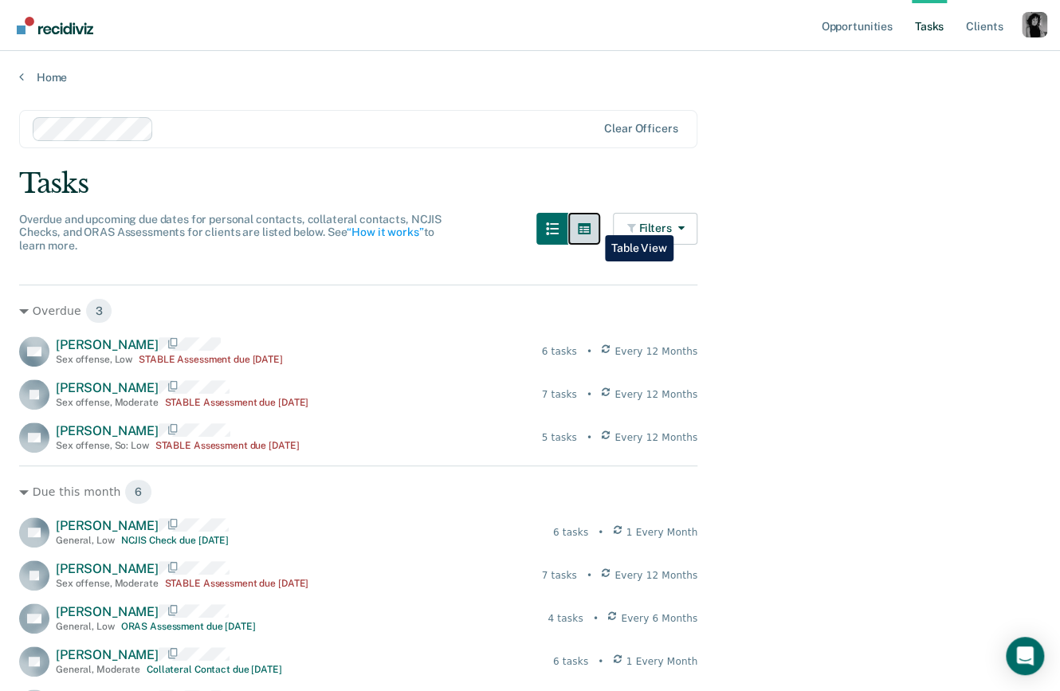
click at [591, 223] on icon "button" at bounding box center [584, 228] width 13 height 11
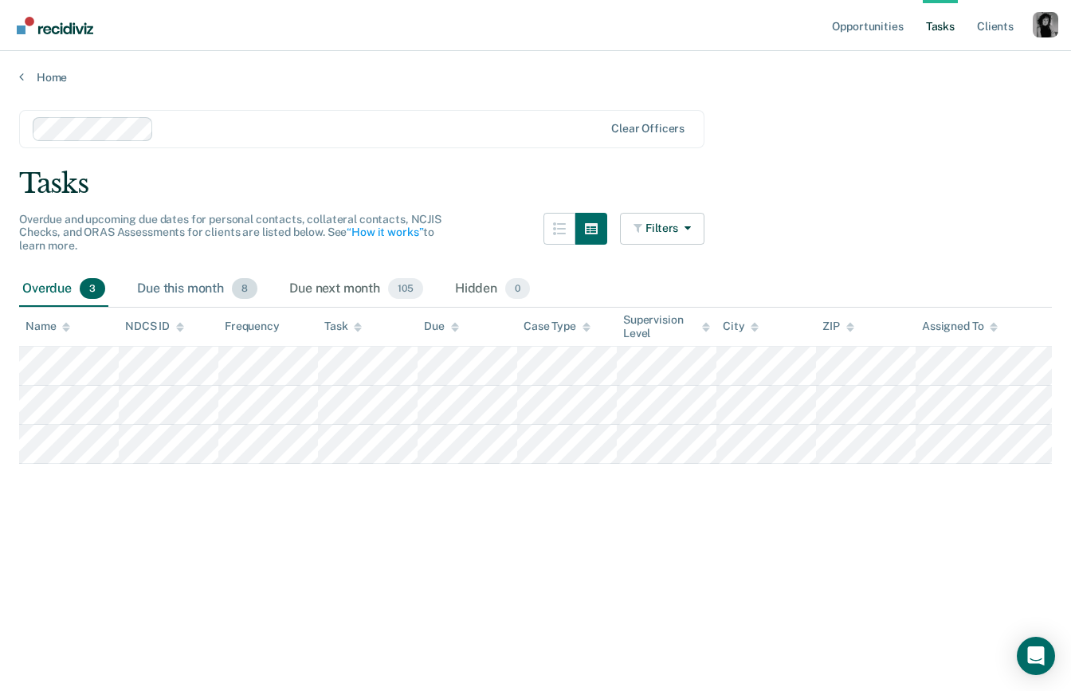
click at [181, 282] on div "Due this month 8" at bounding box center [197, 289] width 127 height 35
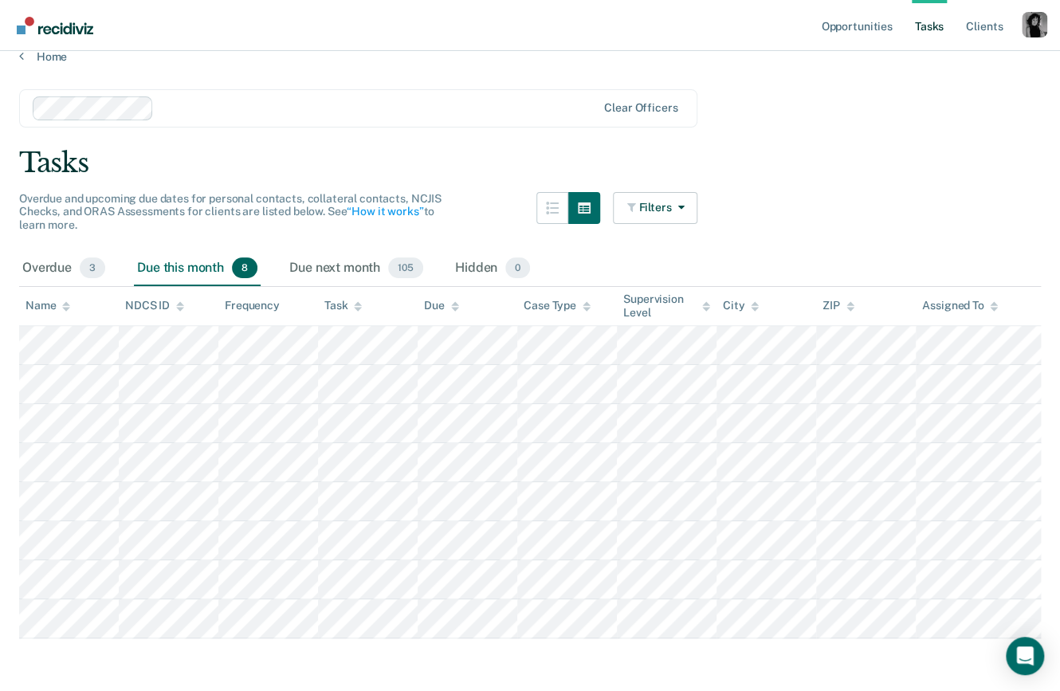
scroll to position [29, 0]
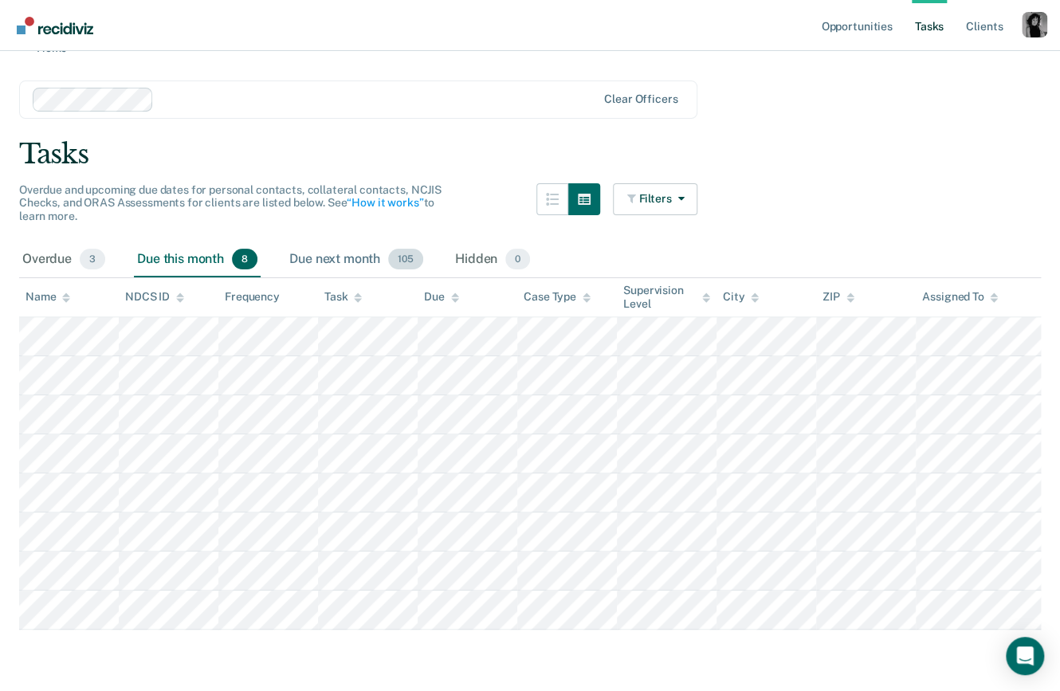
click at [351, 262] on div "Due next month 105" at bounding box center [356, 259] width 140 height 35
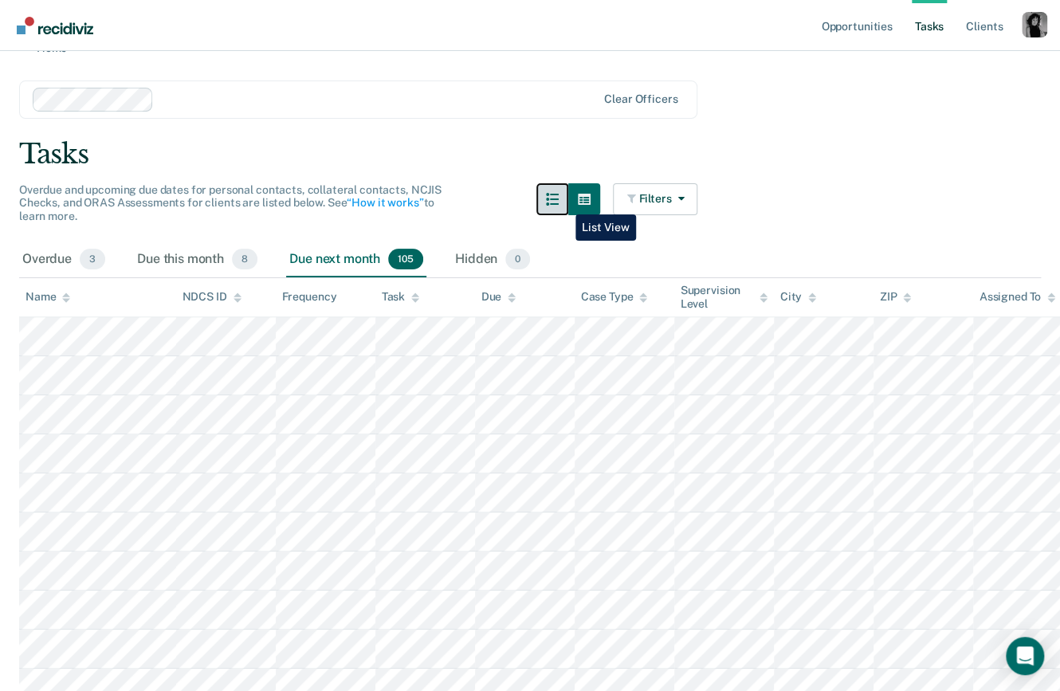
click at [559, 202] on icon "button" at bounding box center [552, 199] width 13 height 13
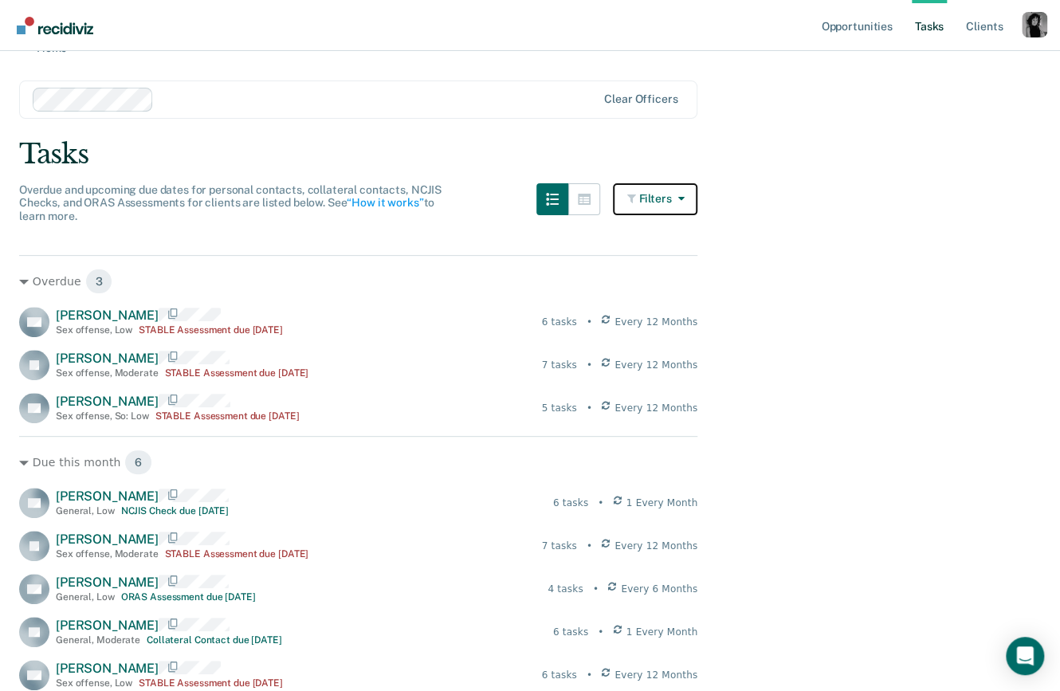
click at [659, 200] on button "Filters" at bounding box center [655, 199] width 84 height 32
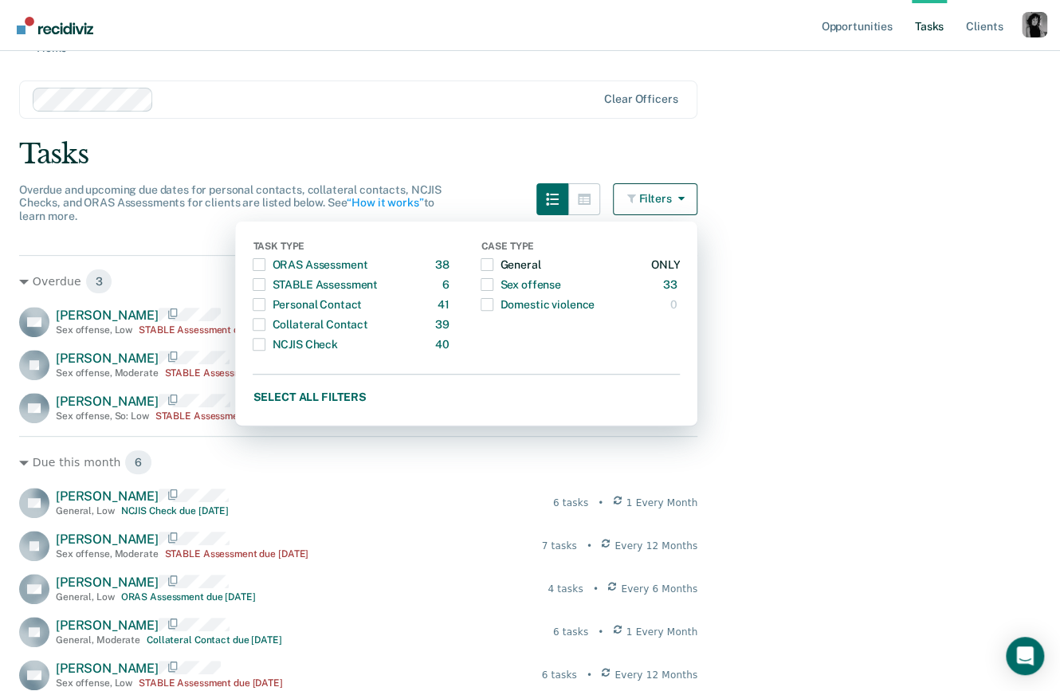
click at [514, 267] on div "General" at bounding box center [511, 265] width 60 height 26
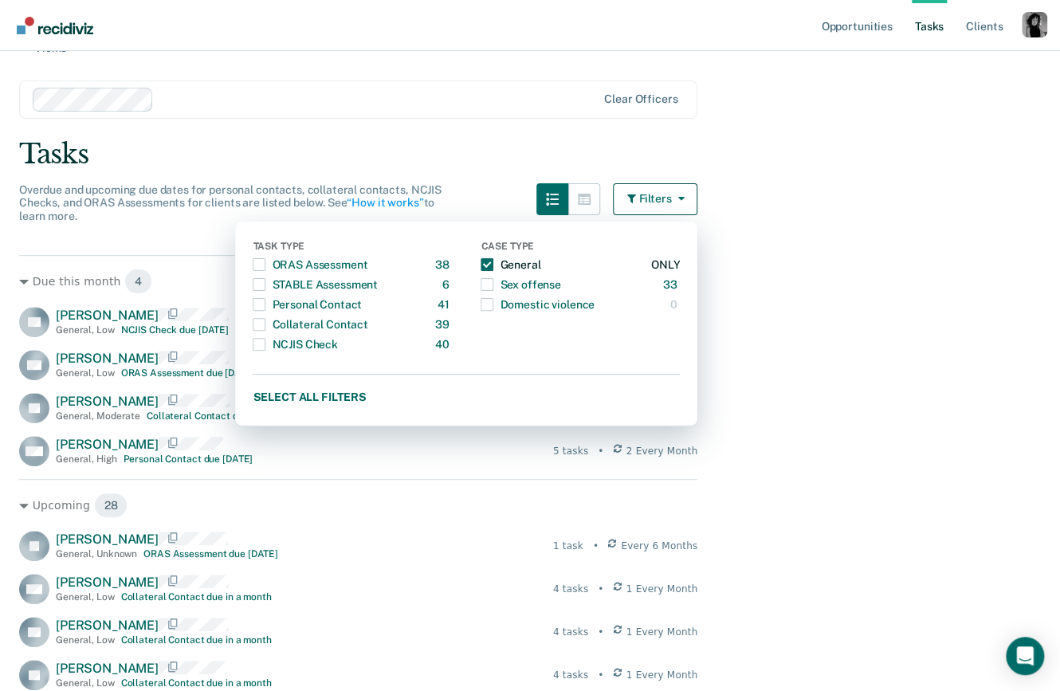
click at [514, 267] on div "General" at bounding box center [511, 265] width 60 height 26
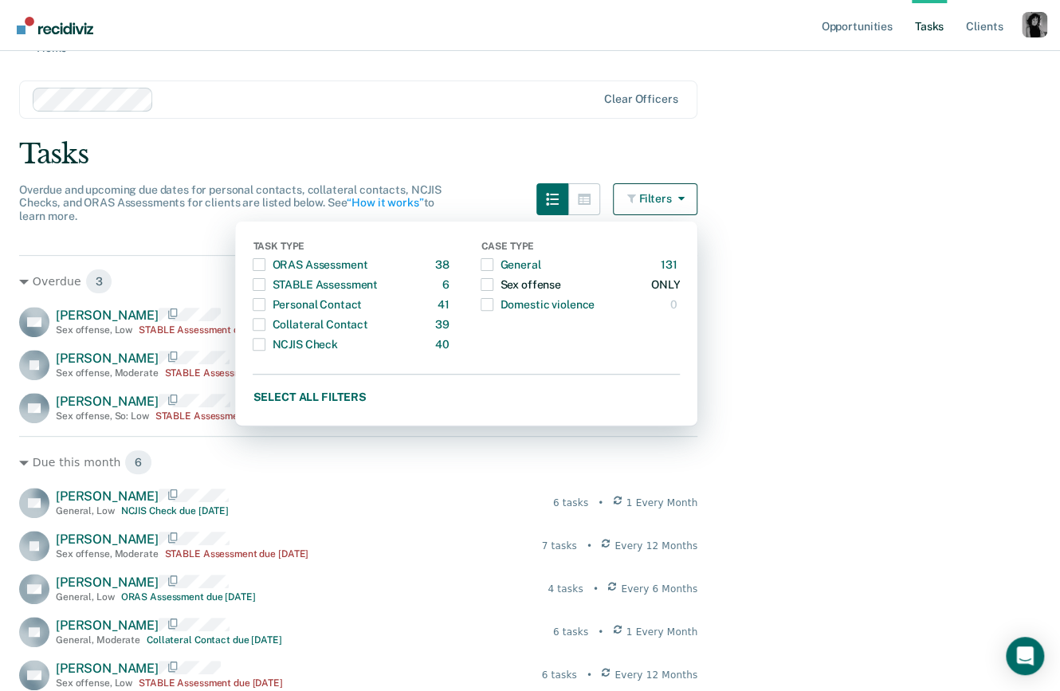
click at [533, 285] on div "Sex offense" at bounding box center [521, 285] width 80 height 26
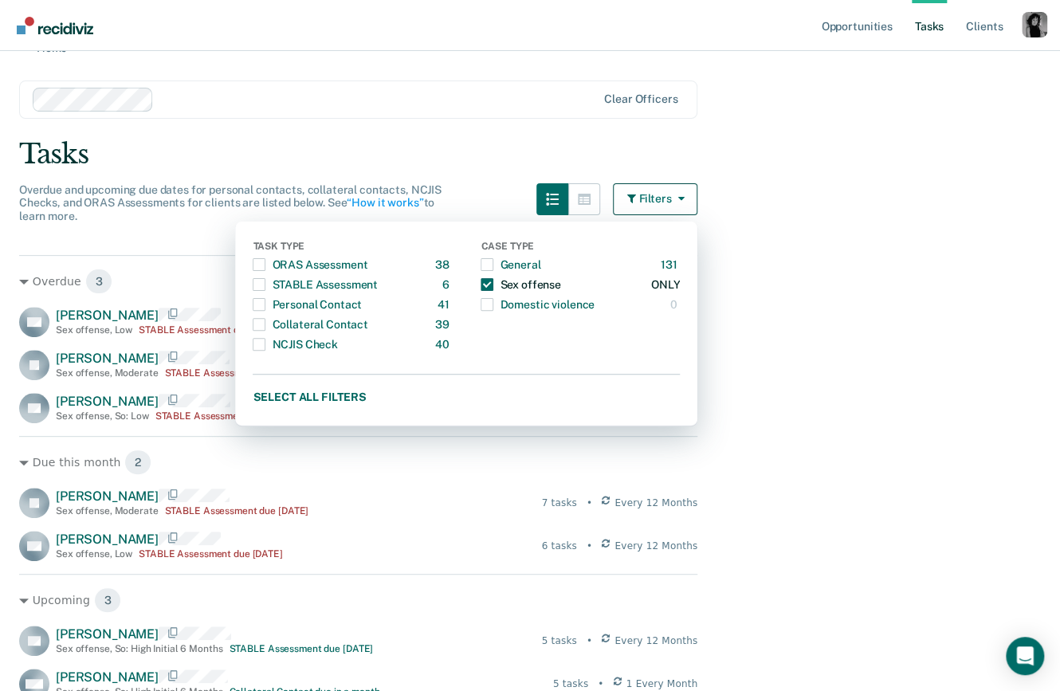
click at [533, 285] on div "Sex offense" at bounding box center [521, 285] width 80 height 26
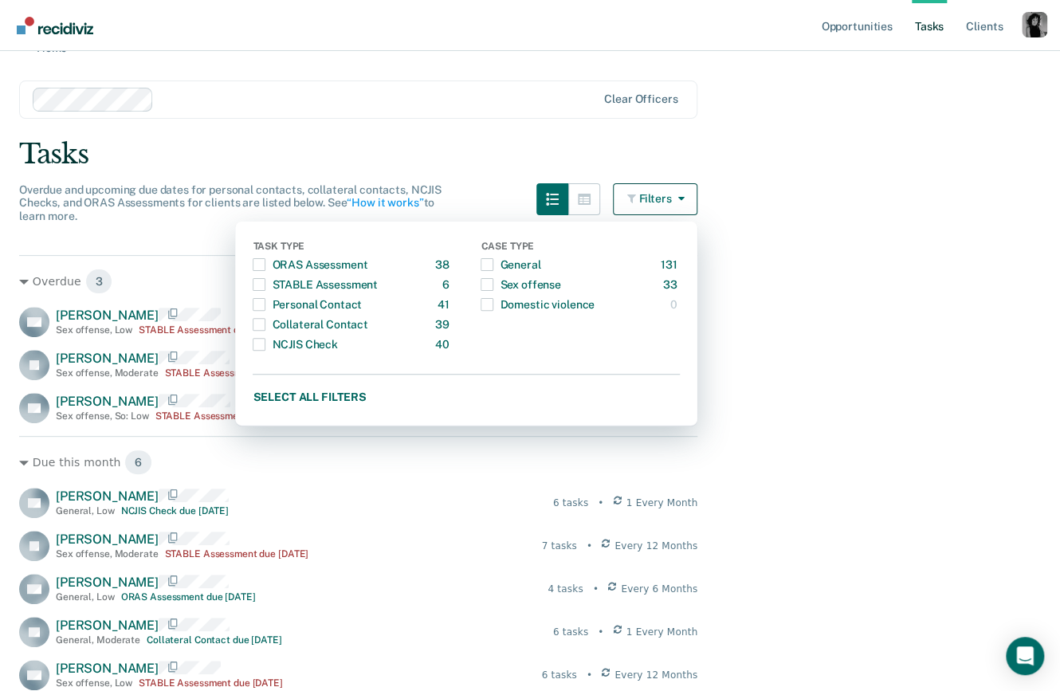
click at [579, 140] on div "Tasks" at bounding box center [530, 154] width 1022 height 33
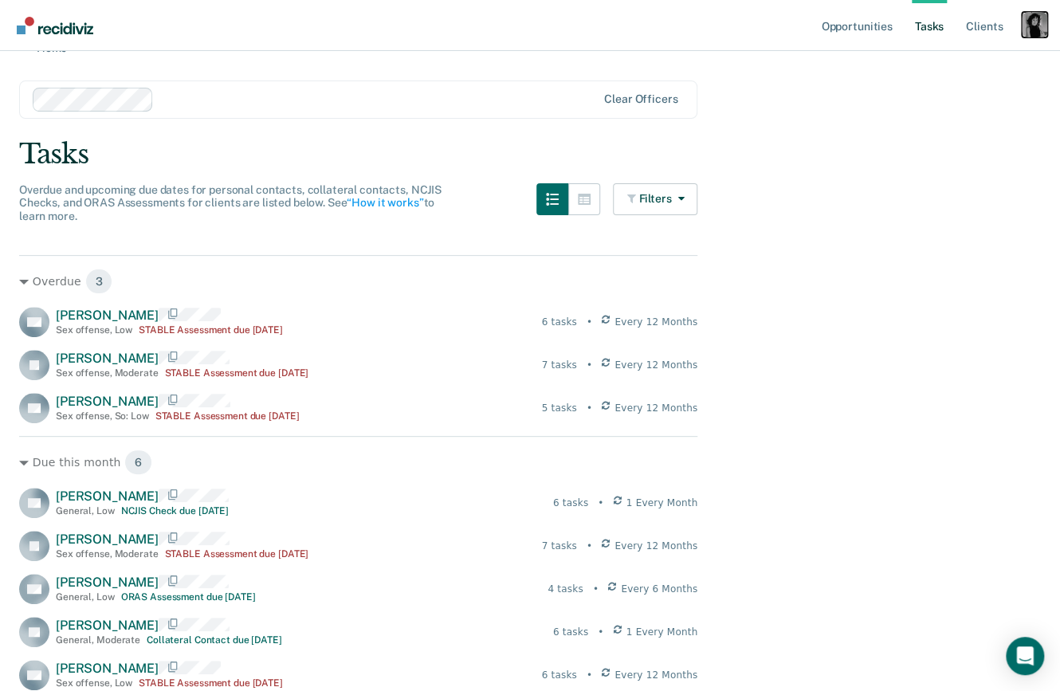
click at [769, 31] on div "Profile dropdown button" at bounding box center [1035, 25] width 26 height 26
click at [769, 65] on link "Profile" at bounding box center [970, 65] width 128 height 14
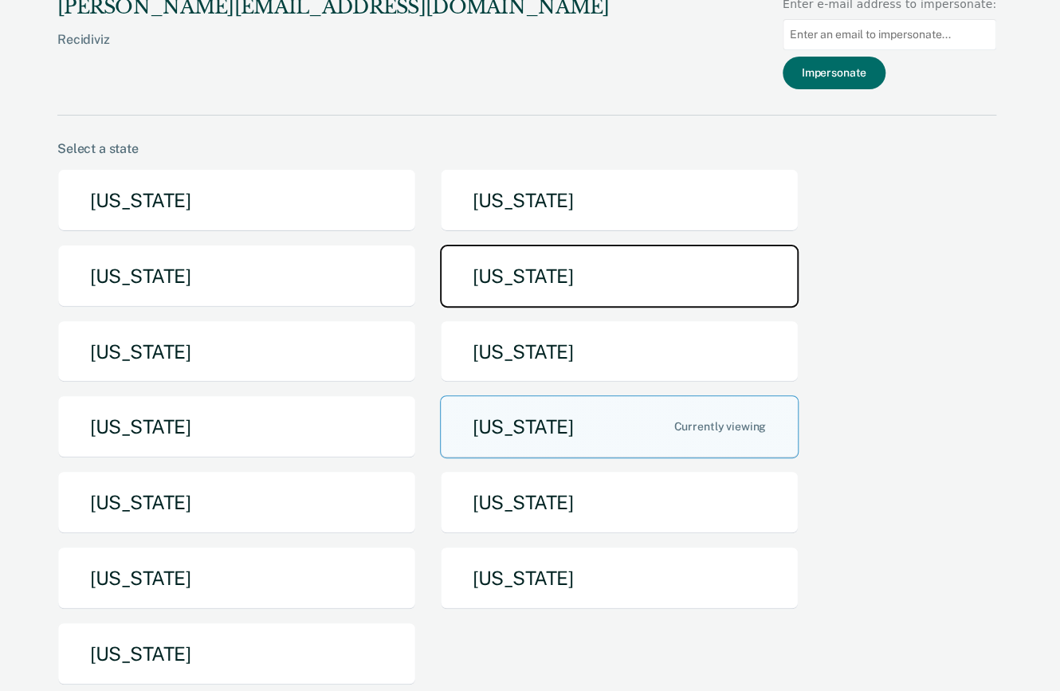
click at [503, 285] on button "[US_STATE]" at bounding box center [619, 276] width 359 height 63
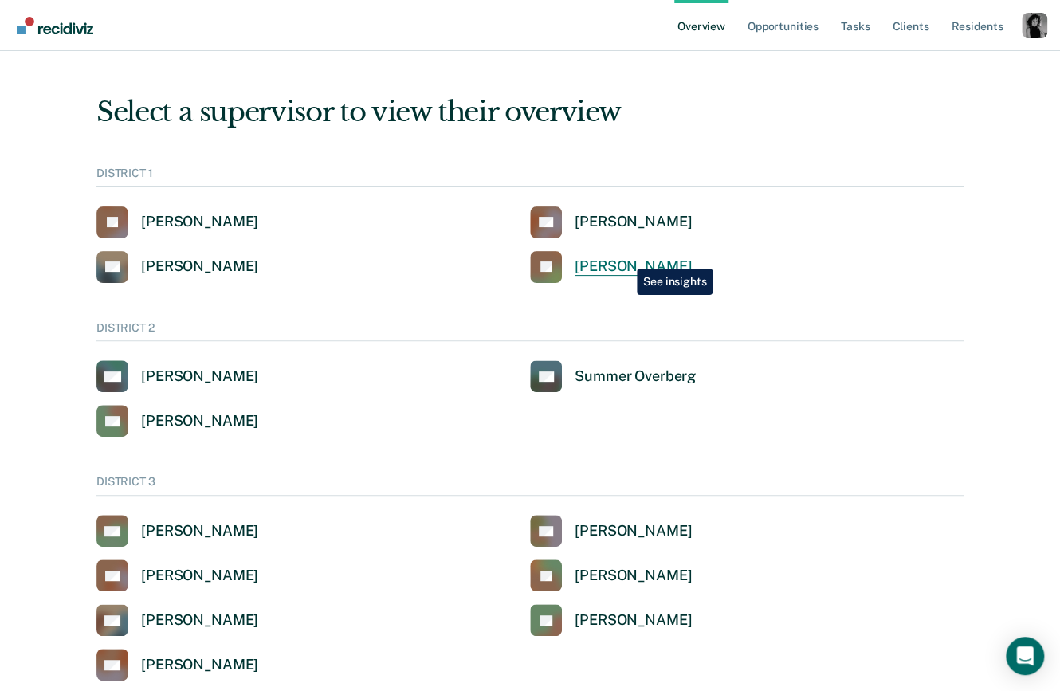
click at [625, 257] on div "Jeffery Schraeder" at bounding box center [633, 266] width 117 height 18
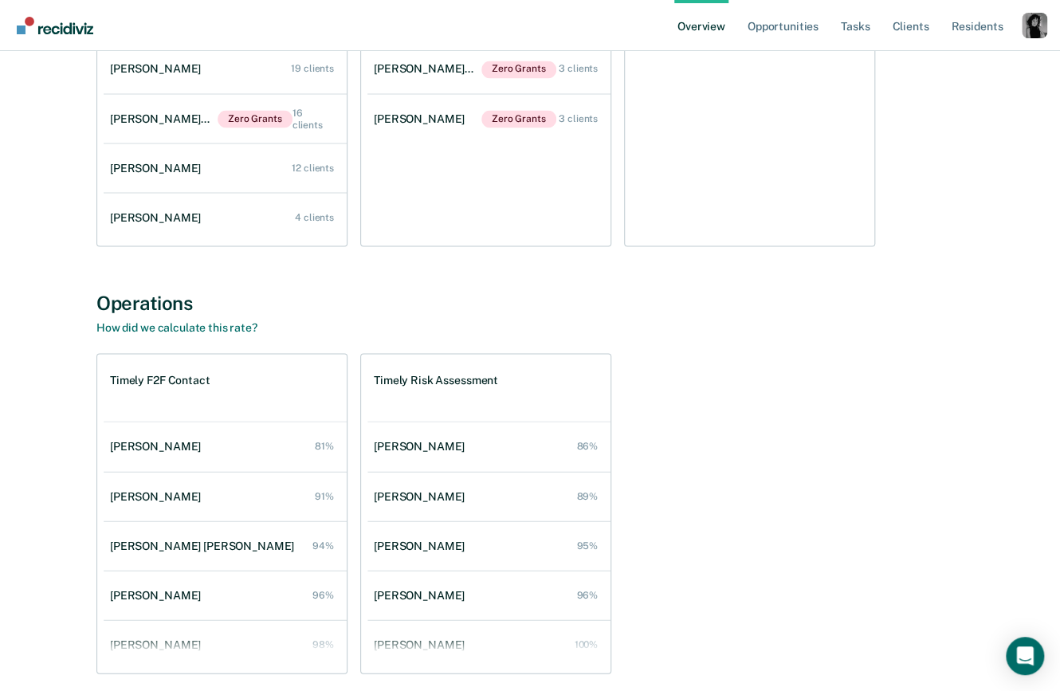
scroll to position [1275, 0]
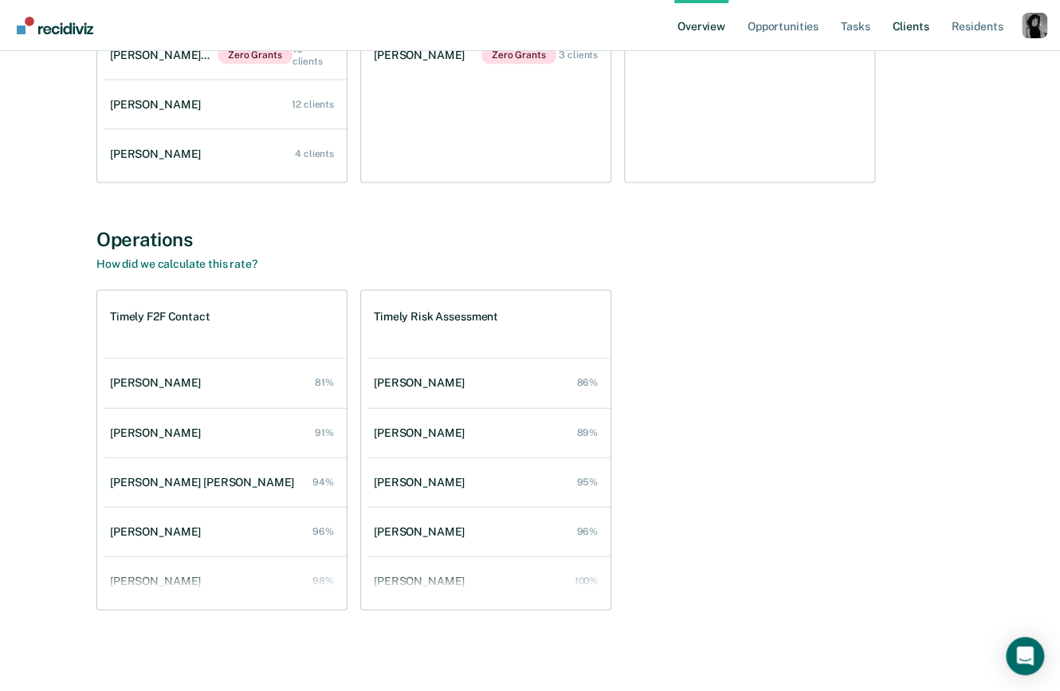
click at [769, 19] on link "Client s" at bounding box center [910, 25] width 43 height 51
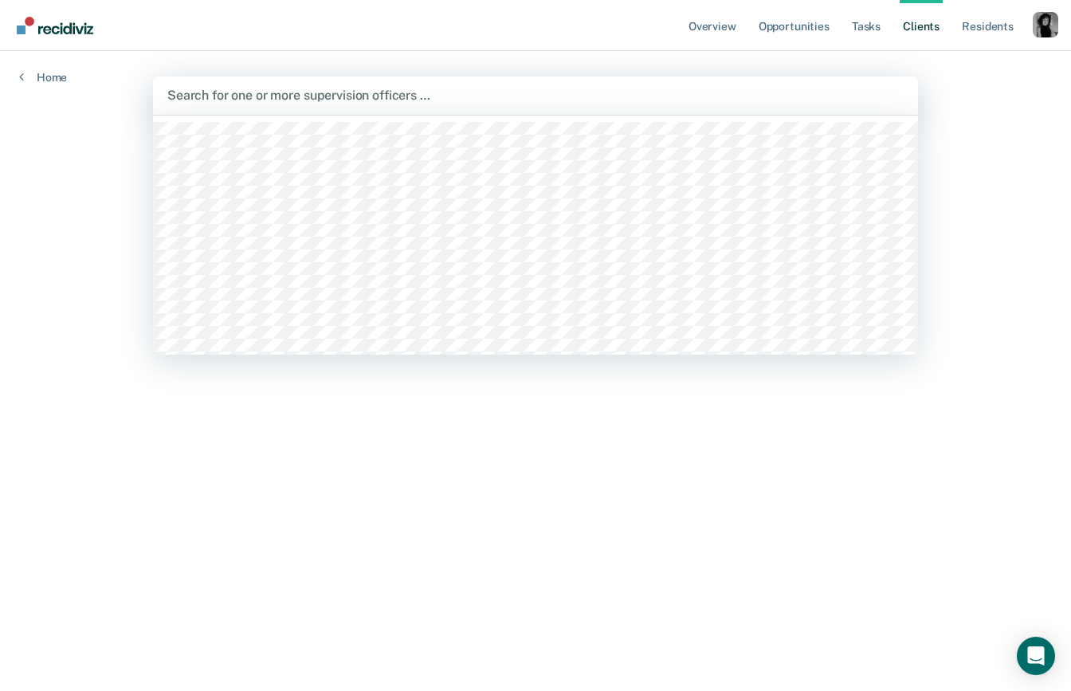
click at [446, 95] on div at bounding box center [535, 95] width 736 height 18
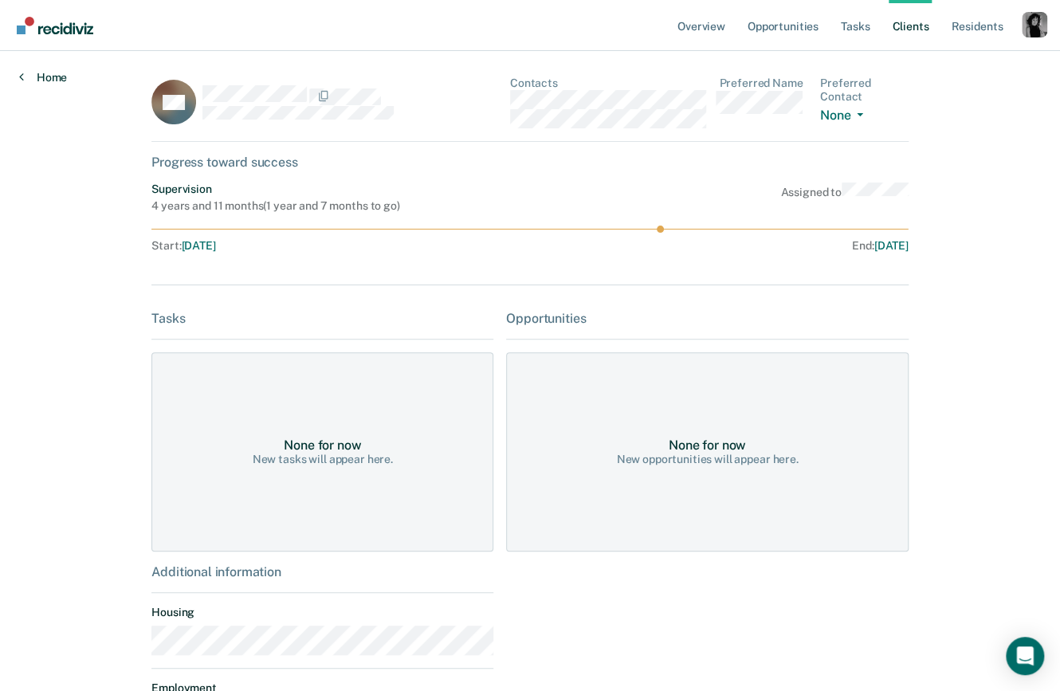
click at [44, 73] on link "Home" at bounding box center [43, 77] width 48 height 14
